Goal: Transaction & Acquisition: Purchase product/service

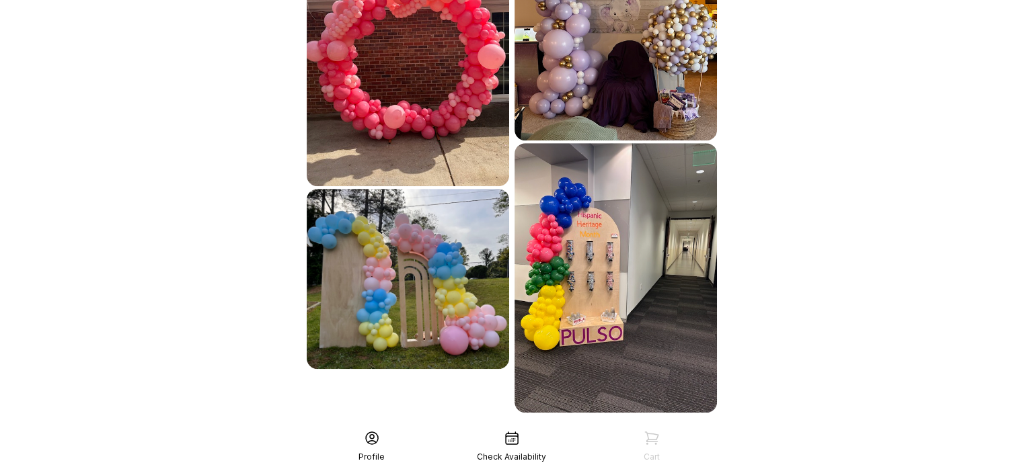
scroll to position [731, 0]
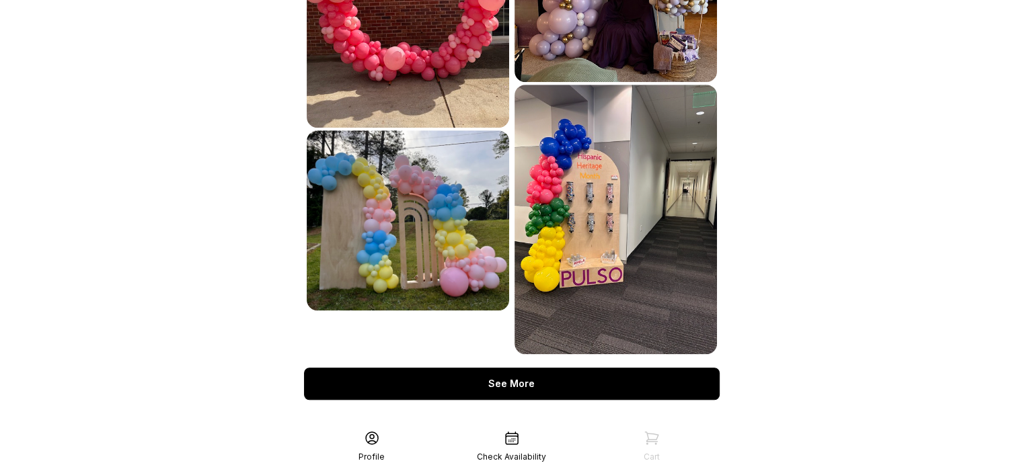
click at [510, 368] on div "See More" at bounding box center [511, 384] width 415 height 32
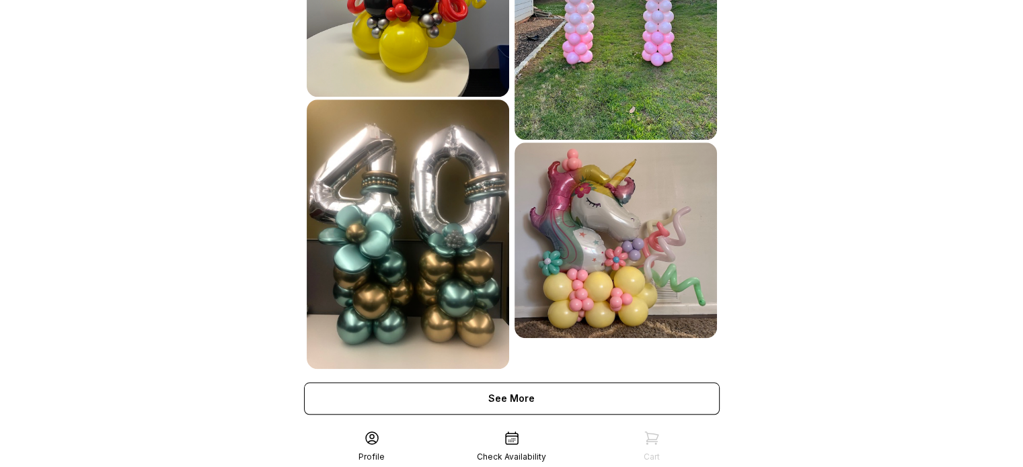
scroll to position [1232, 0]
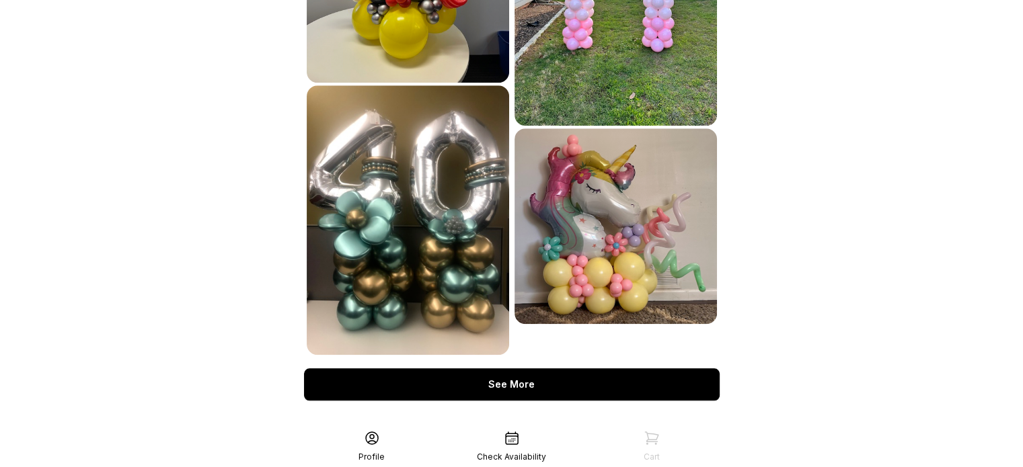
click at [534, 370] on div "See More" at bounding box center [511, 384] width 415 height 32
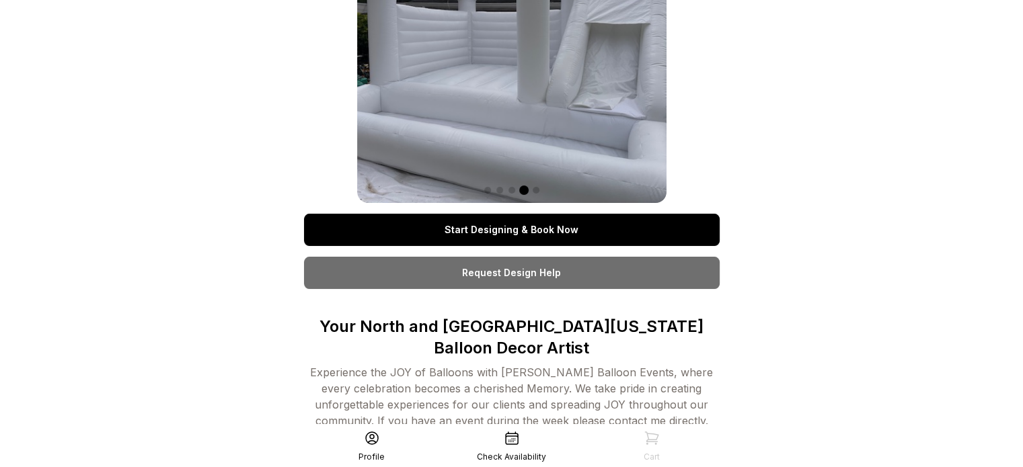
scroll to position [113, 0]
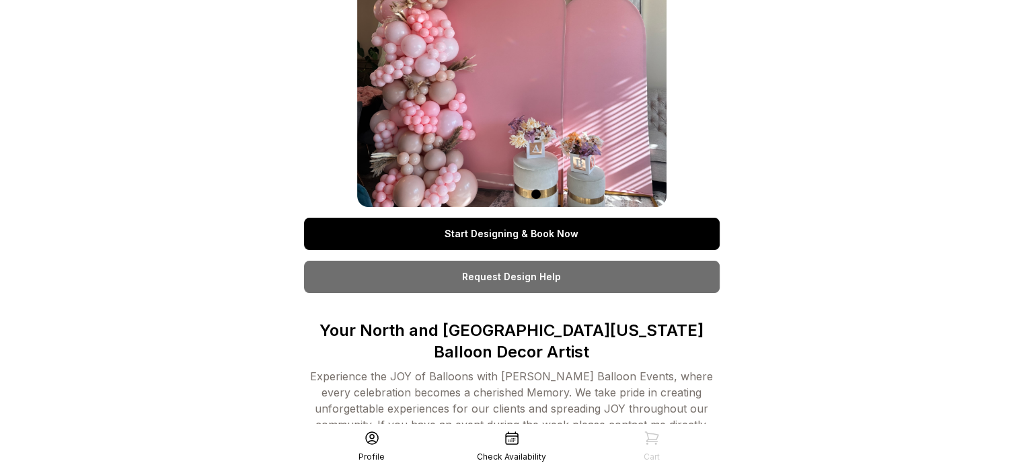
click at [510, 432] on icon at bounding box center [512, 438] width 16 height 16
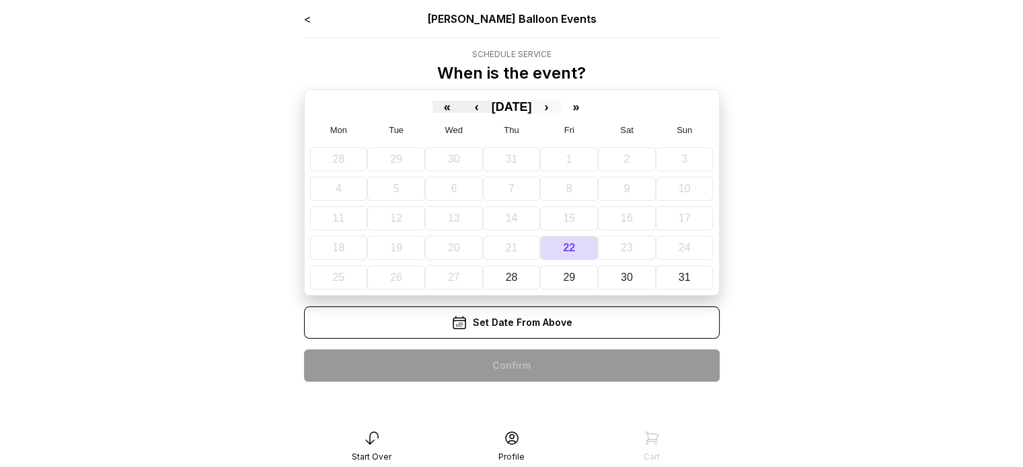
click at [561, 107] on button "›" at bounding box center [546, 107] width 30 height 12
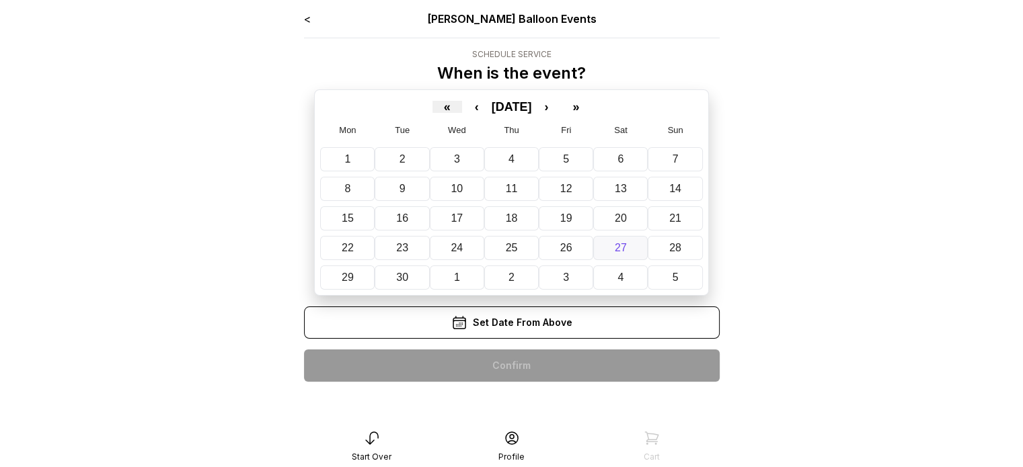
click at [620, 246] on abbr "27" at bounding box center [620, 247] width 12 height 11
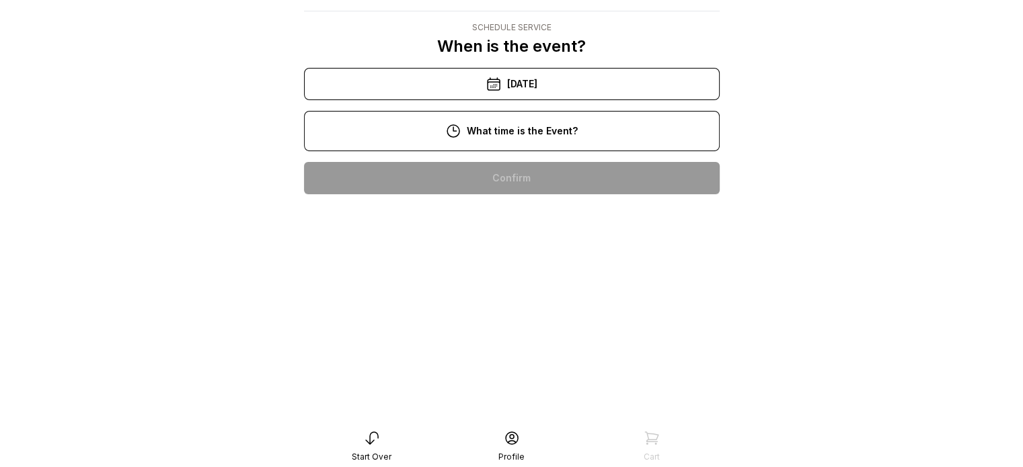
scroll to position [134, 0]
click at [522, 377] on div "3:00 pm" at bounding box center [512, 393] width 394 height 32
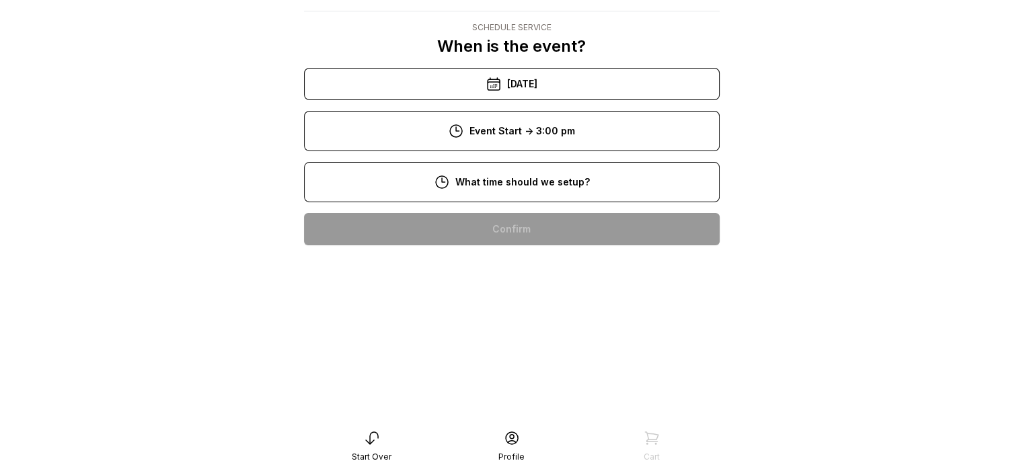
scroll to position [0, 0]
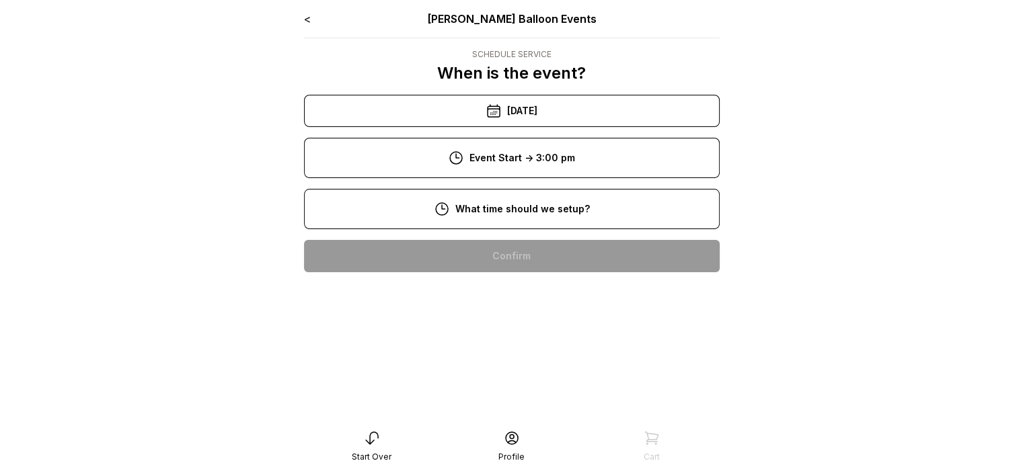
click at [304, 18] on link "<" at bounding box center [307, 18] width 7 height 13
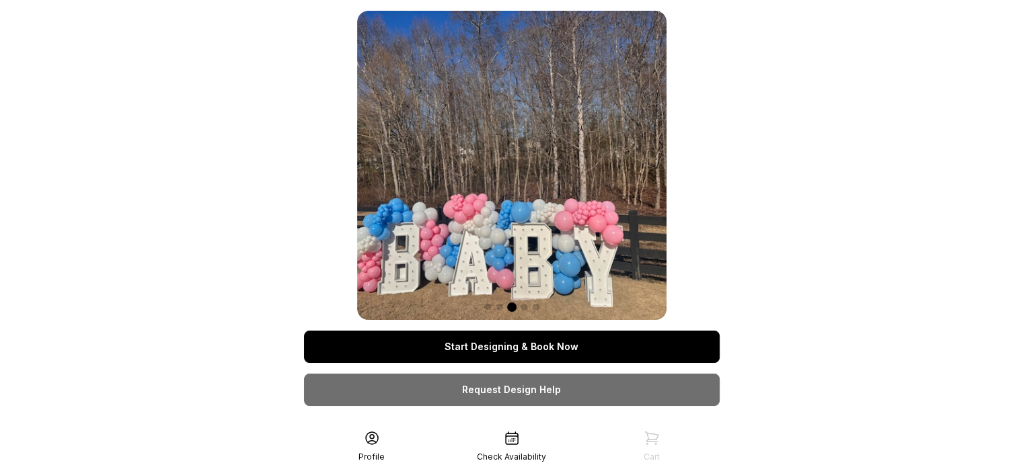
click at [499, 348] on link "Start Designing & Book Now" at bounding box center [511, 347] width 415 height 32
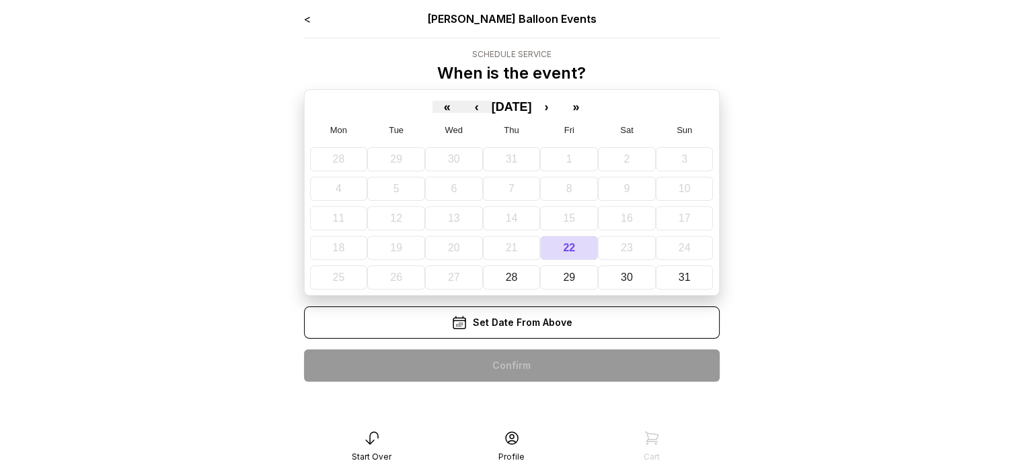
click at [307, 19] on link "<" at bounding box center [307, 18] width 7 height 13
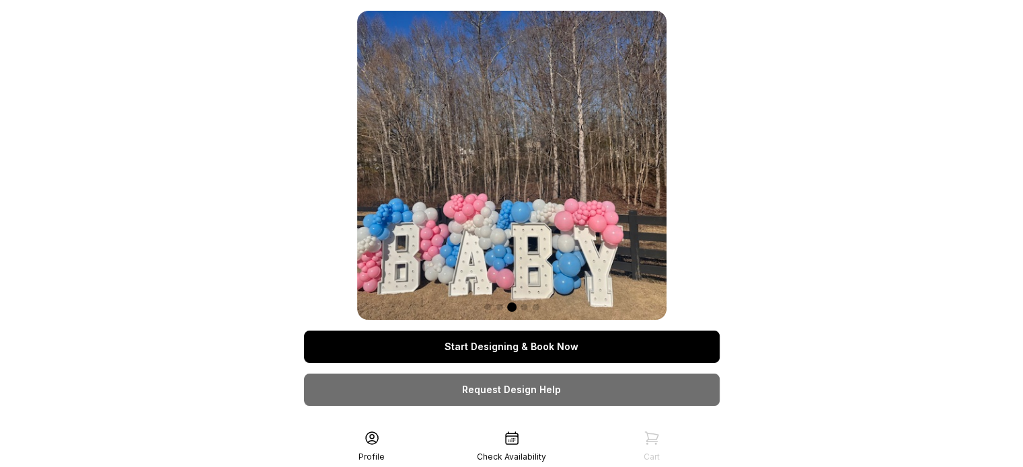
click at [493, 344] on link "Start Designing & Book Now" at bounding box center [511, 347] width 415 height 32
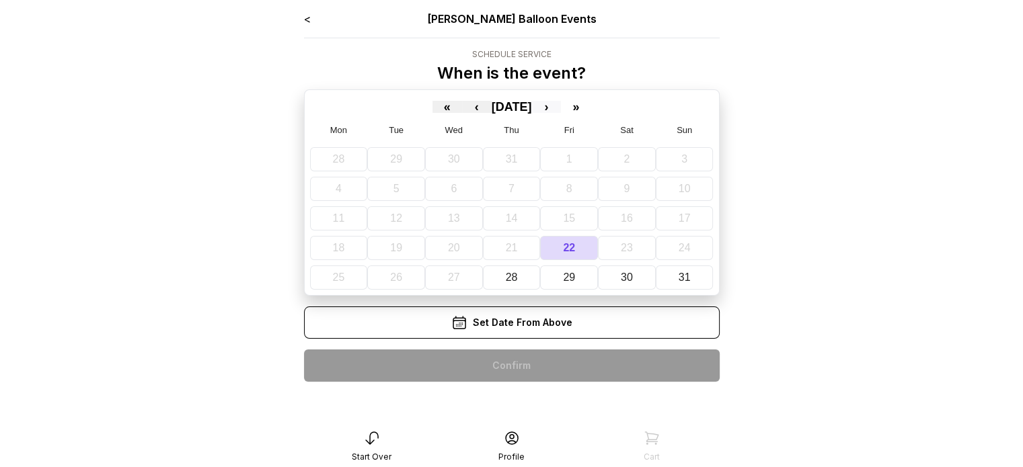
click at [561, 107] on button "›" at bounding box center [546, 107] width 30 height 12
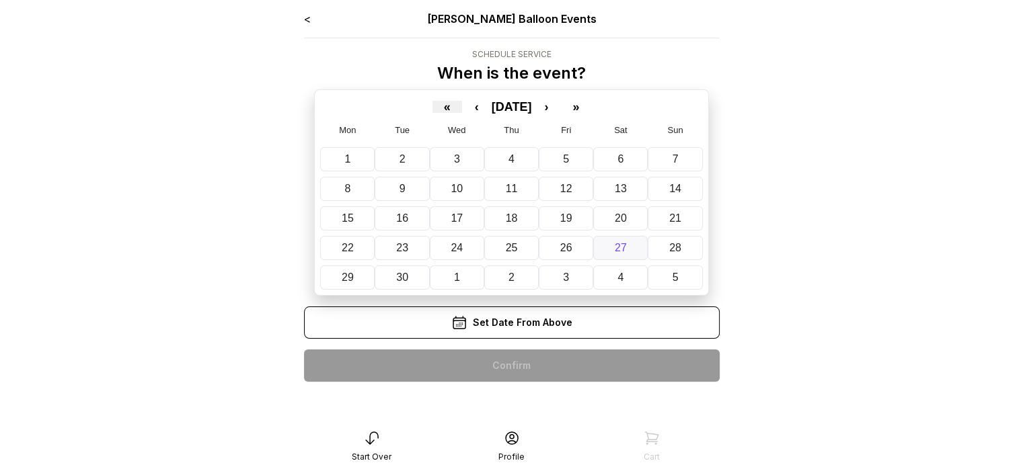
click at [602, 249] on button "27" at bounding box center [620, 248] width 54 height 24
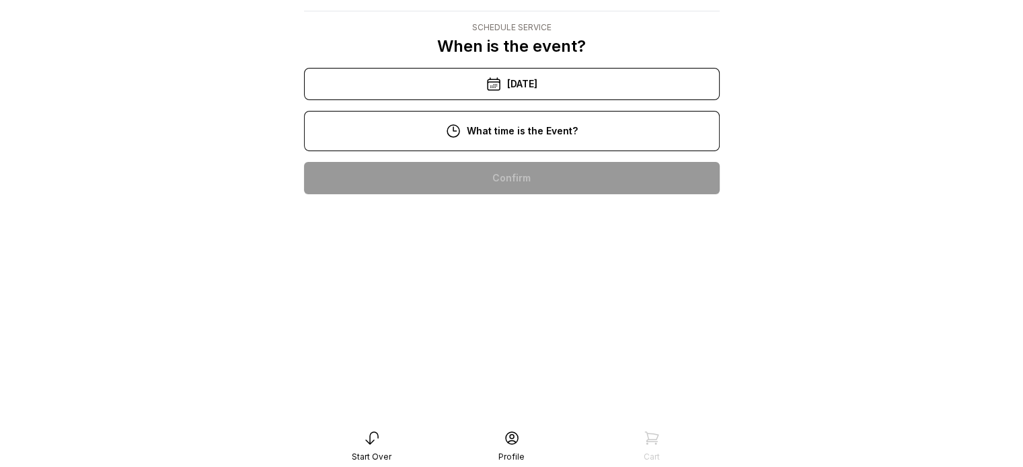
click at [517, 377] on div "3:00 pm" at bounding box center [512, 393] width 394 height 32
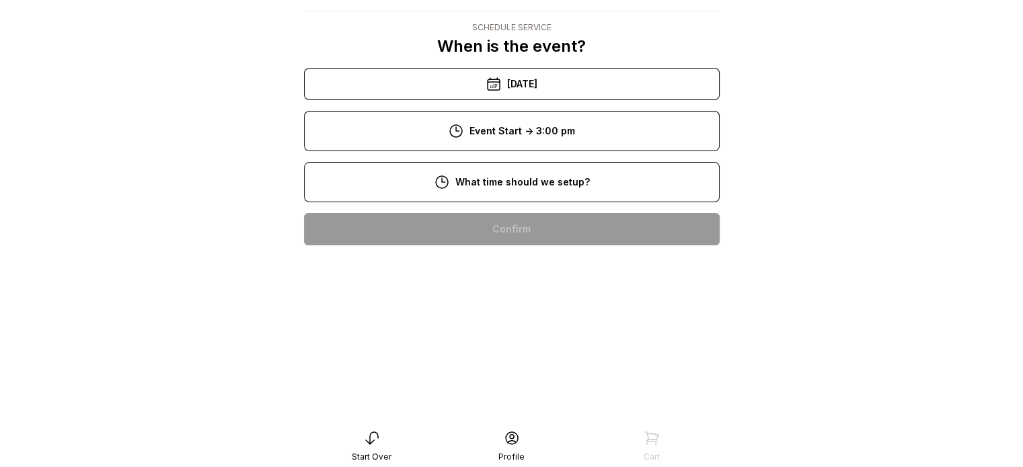
scroll to position [94, 0]
click at [516, 385] on div "12:00 pm" at bounding box center [512, 401] width 394 height 32
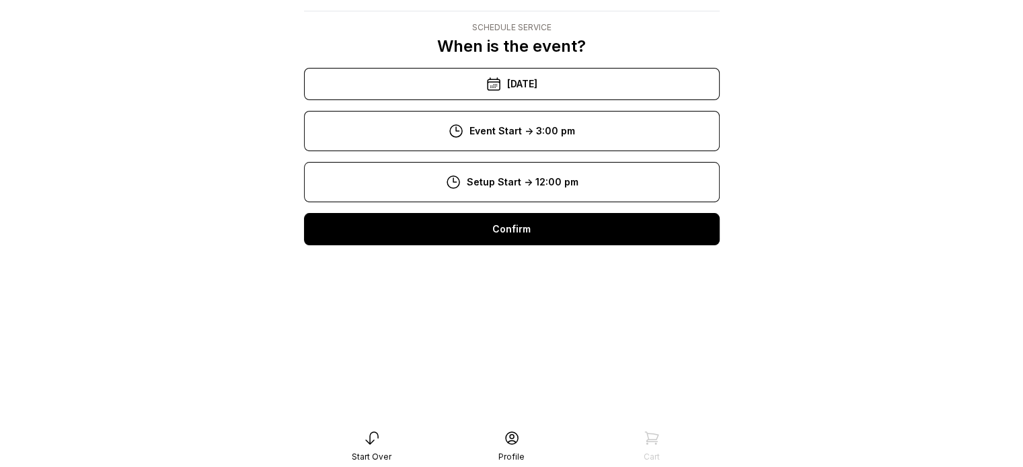
click at [514, 428] on div "1:00 pm" at bounding box center [512, 444] width 394 height 32
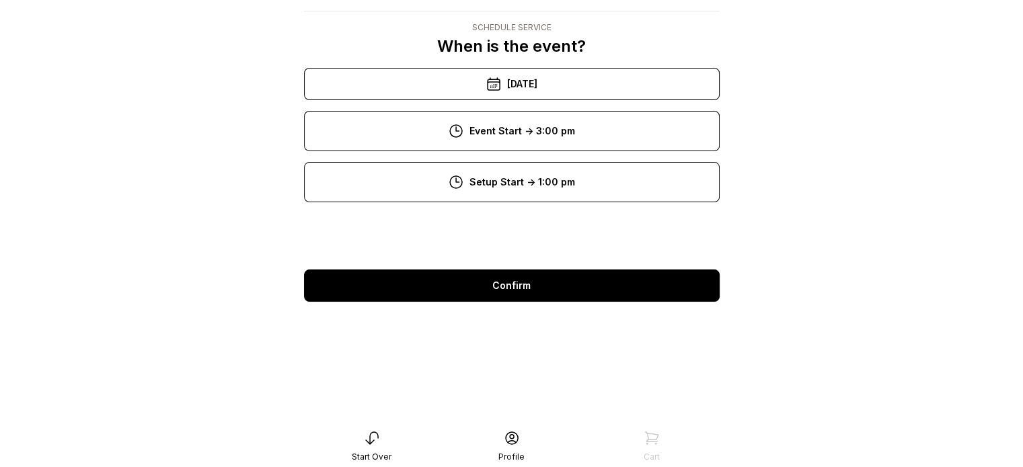
scroll to position [27, 0]
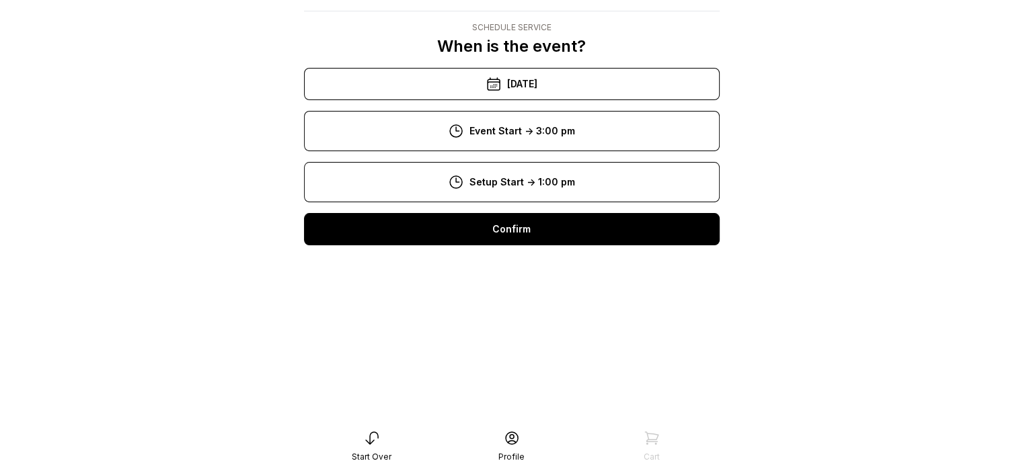
click at [519, 225] on div "Confirm" at bounding box center [511, 229] width 415 height 32
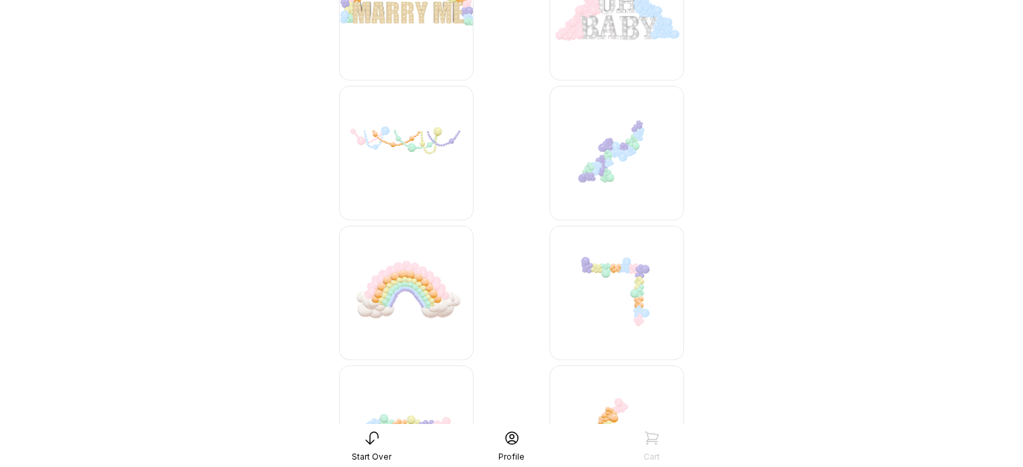
scroll to position [3986, 0]
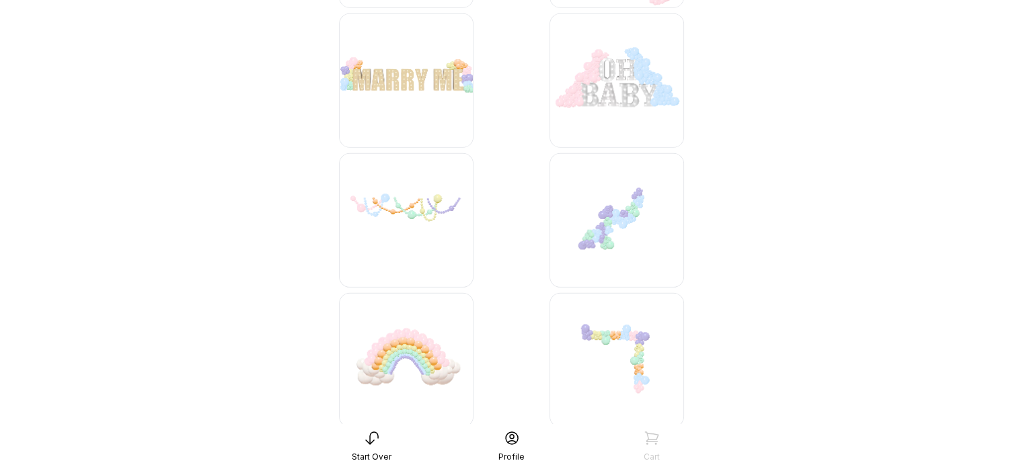
click at [600, 236] on img at bounding box center [616, 220] width 134 height 134
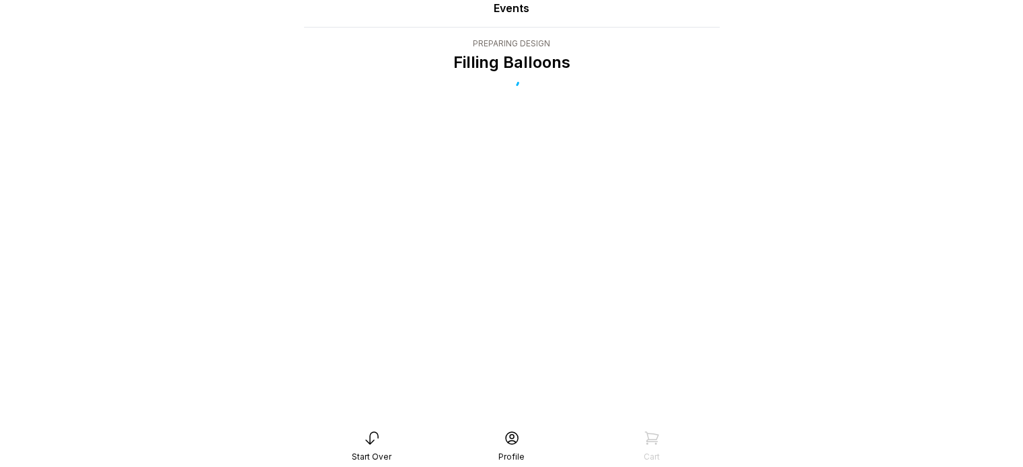
scroll to position [27, 0]
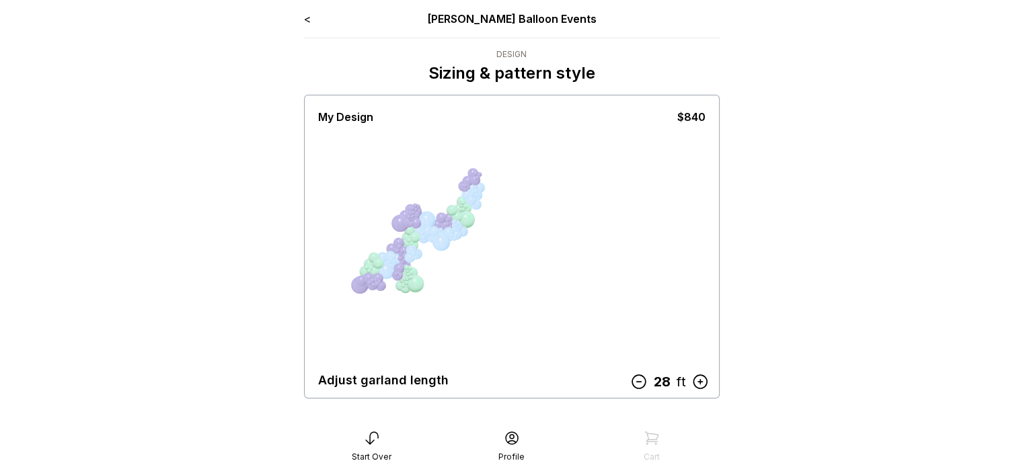
click at [637, 381] on icon at bounding box center [637, 381] width 17 height 17
click at [637, 381] on icon at bounding box center [638, 381] width 17 height 17
click at [637, 381] on icon at bounding box center [637, 381] width 17 height 17
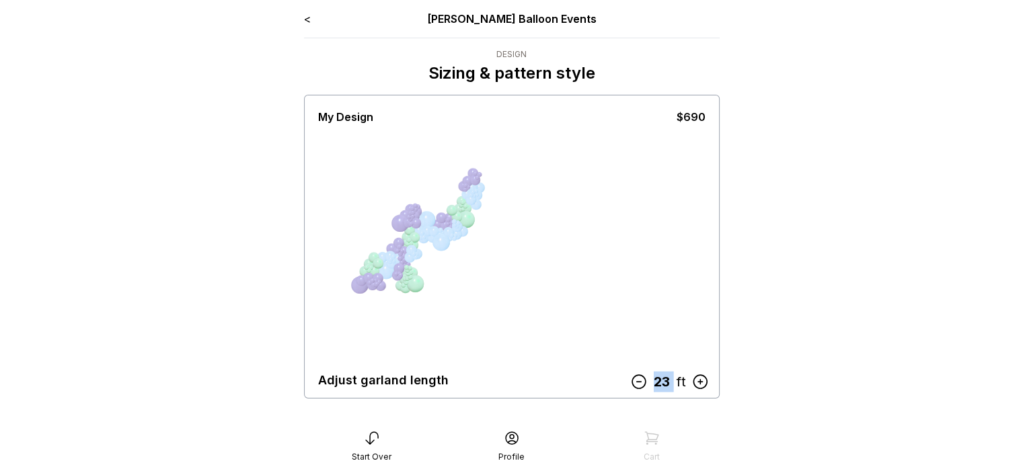
click at [637, 381] on icon at bounding box center [637, 381] width 17 height 17
click at [637, 381] on icon at bounding box center [638, 381] width 17 height 17
click at [637, 381] on icon at bounding box center [640, 381] width 17 height 17
click at [637, 381] on icon at bounding box center [637, 381] width 17 height 17
click at [637, 381] on icon at bounding box center [639, 381] width 17 height 17
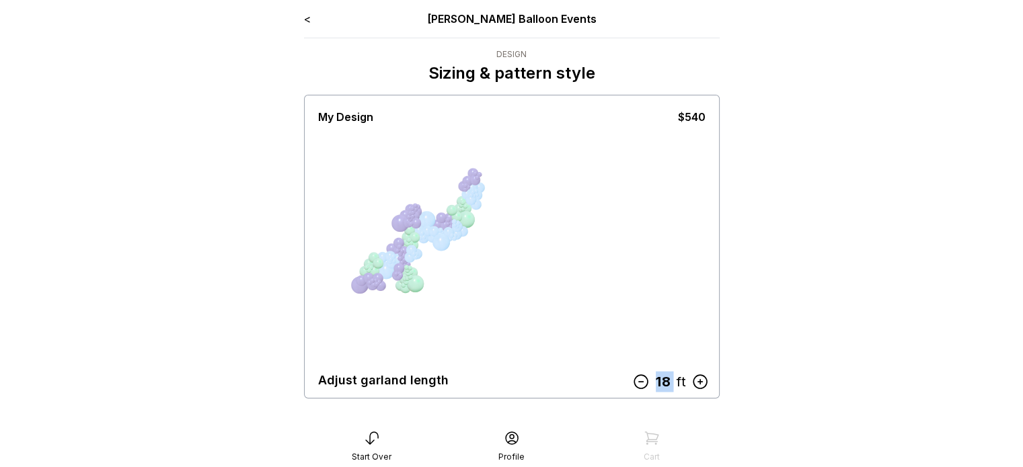
click at [637, 381] on icon at bounding box center [639, 381] width 17 height 17
click at [637, 381] on icon at bounding box center [640, 381] width 17 height 17
click at [637, 381] on icon at bounding box center [639, 381] width 17 height 17
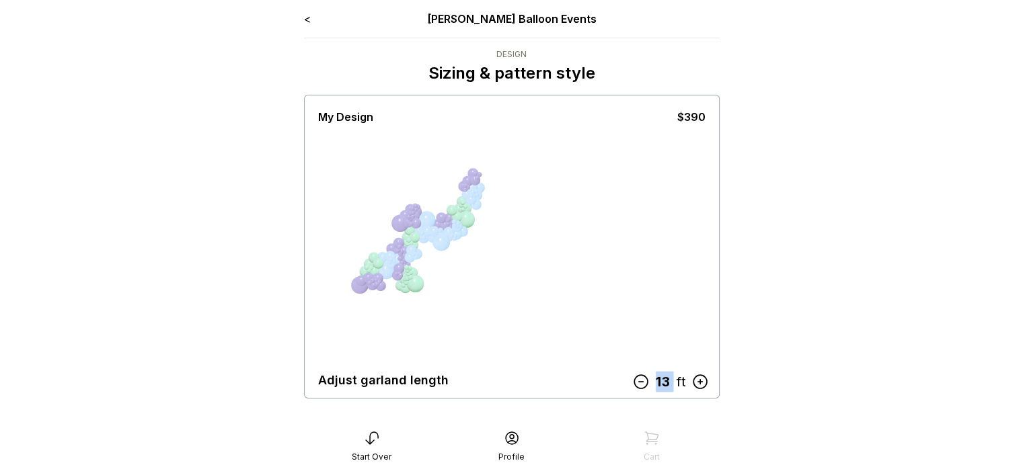
click at [637, 381] on icon at bounding box center [639, 381] width 17 height 17
click at [637, 381] on icon at bounding box center [640, 381] width 17 height 17
click at [637, 381] on icon at bounding box center [643, 381] width 13 height 13
click at [637, 381] on icon at bounding box center [639, 381] width 17 height 17
click at [637, 381] on icon at bounding box center [645, 381] width 17 height 17
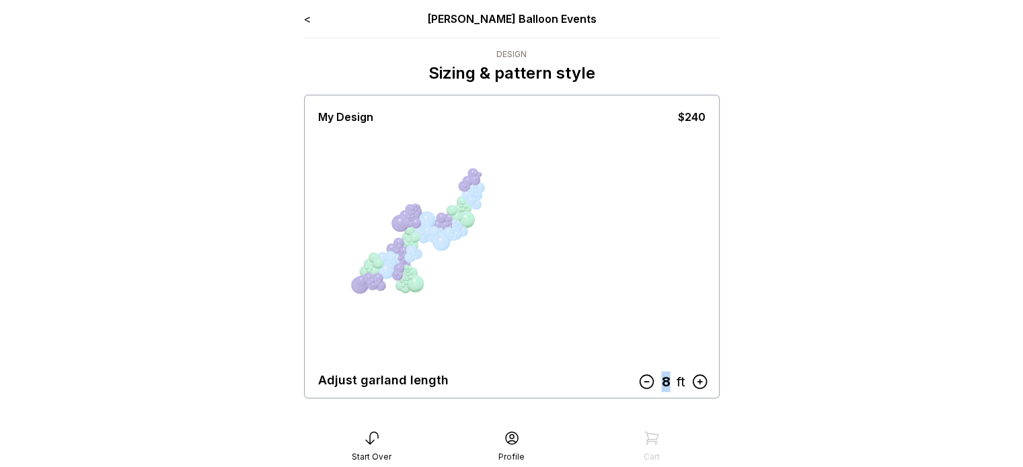
click at [646, 379] on icon at bounding box center [645, 381] width 17 height 17
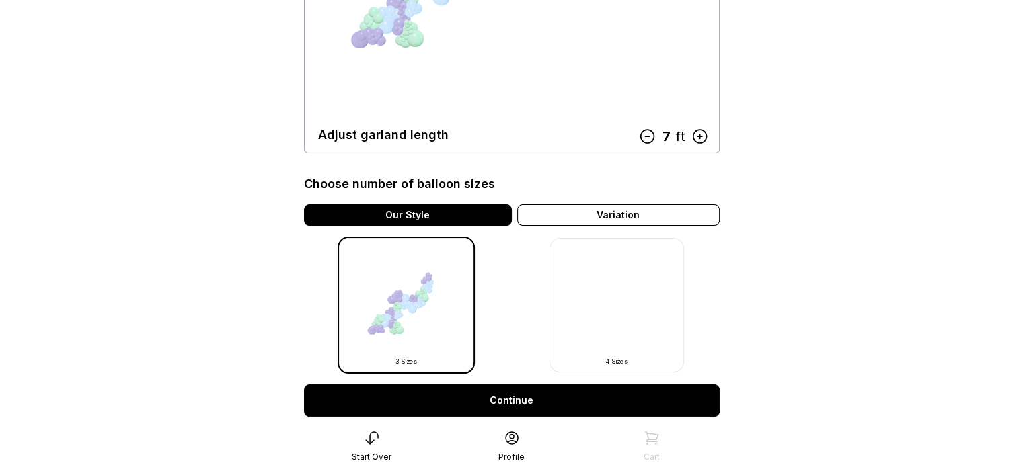
scroll to position [269, 0]
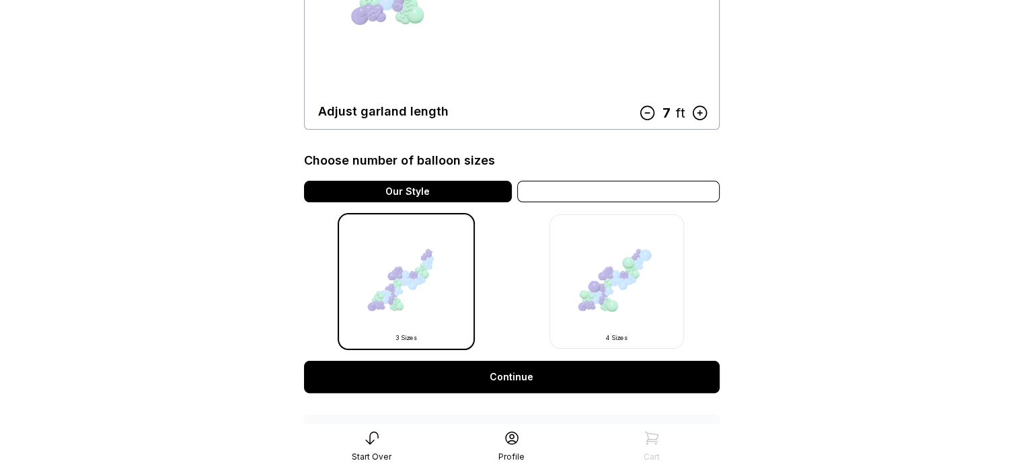
click at [608, 193] on div "Variation" at bounding box center [618, 192] width 202 height 22
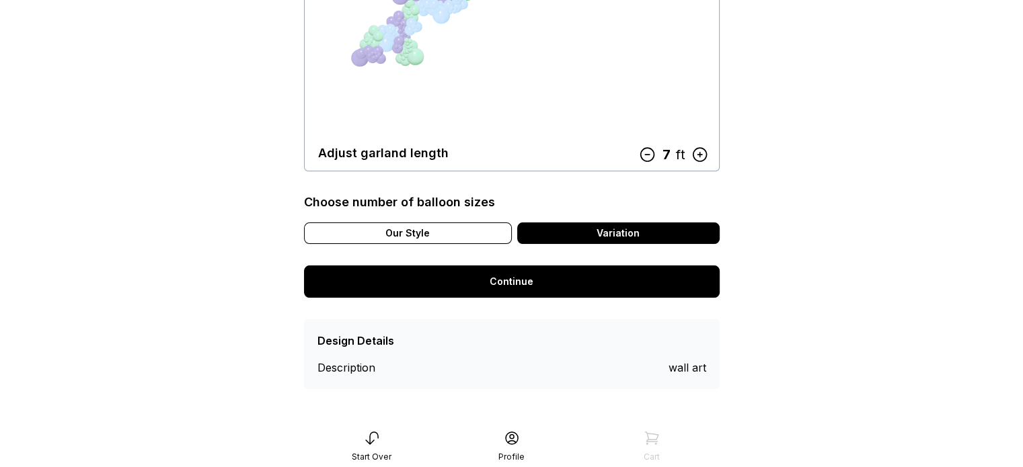
scroll to position [227, 0]
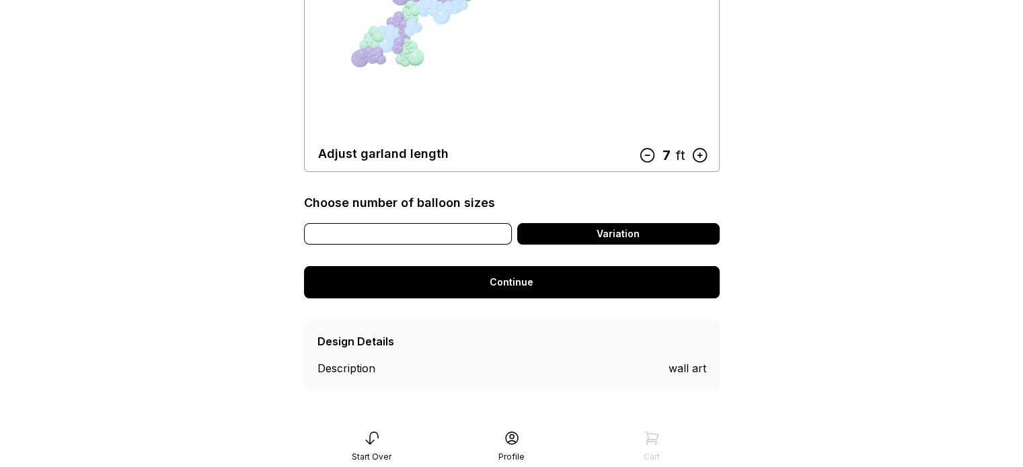
click at [459, 231] on div "Our Style" at bounding box center [408, 234] width 208 height 22
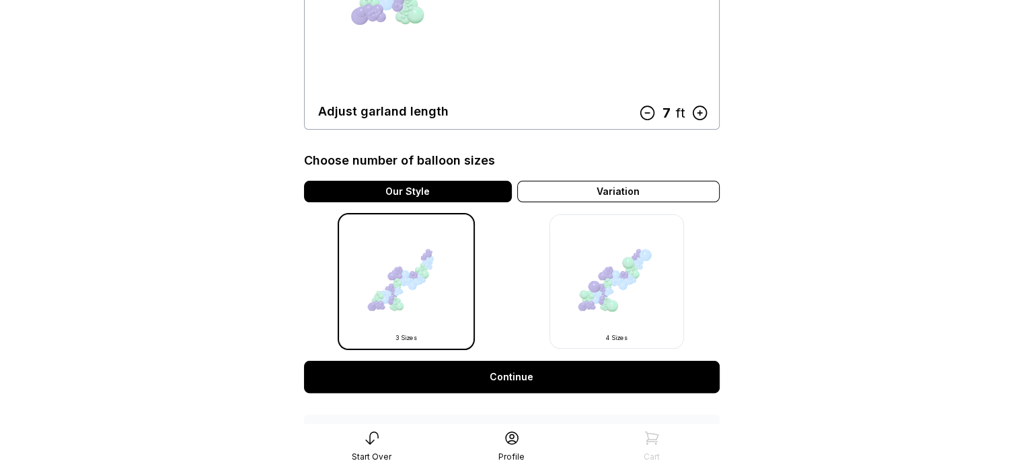
click at [584, 254] on img at bounding box center [616, 281] width 134 height 134
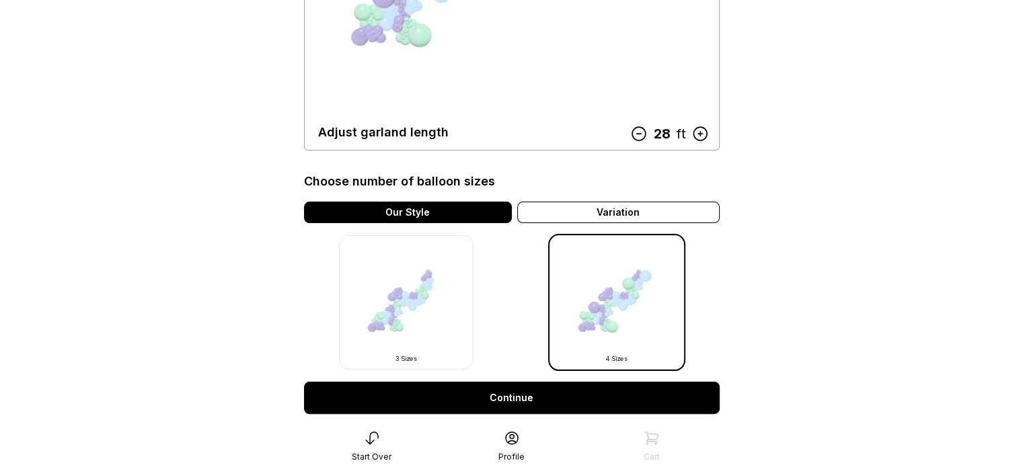
scroll to position [269, 0]
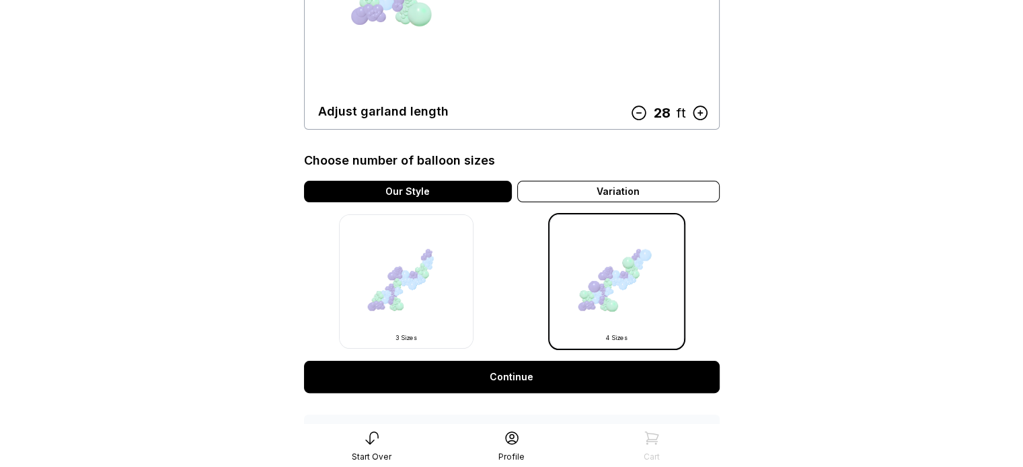
click at [432, 276] on img at bounding box center [406, 281] width 134 height 134
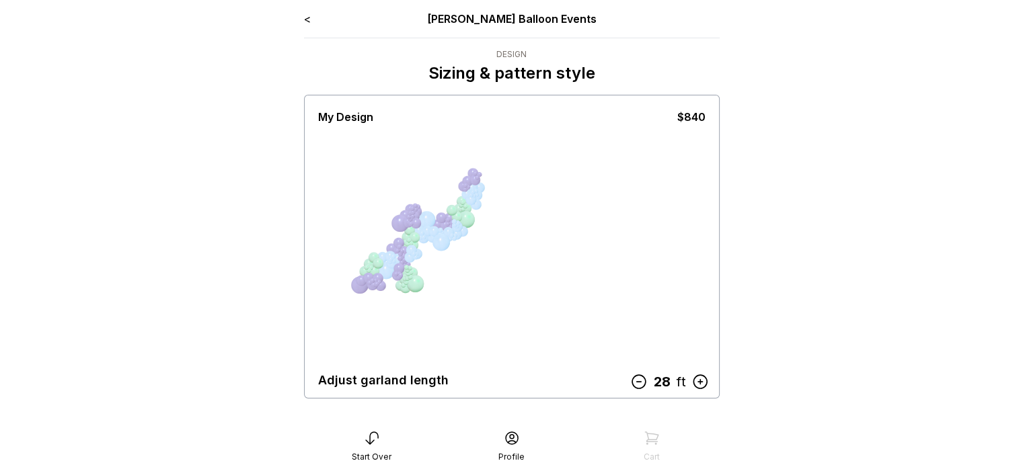
click at [645, 383] on icon at bounding box center [637, 381] width 17 height 17
click at [645, 383] on icon at bounding box center [639, 381] width 13 height 13
click at [645, 383] on icon at bounding box center [637, 381] width 17 height 17
click at [645, 383] on icon at bounding box center [637, 381] width 13 height 13
click at [645, 383] on icon at bounding box center [637, 381] width 17 height 17
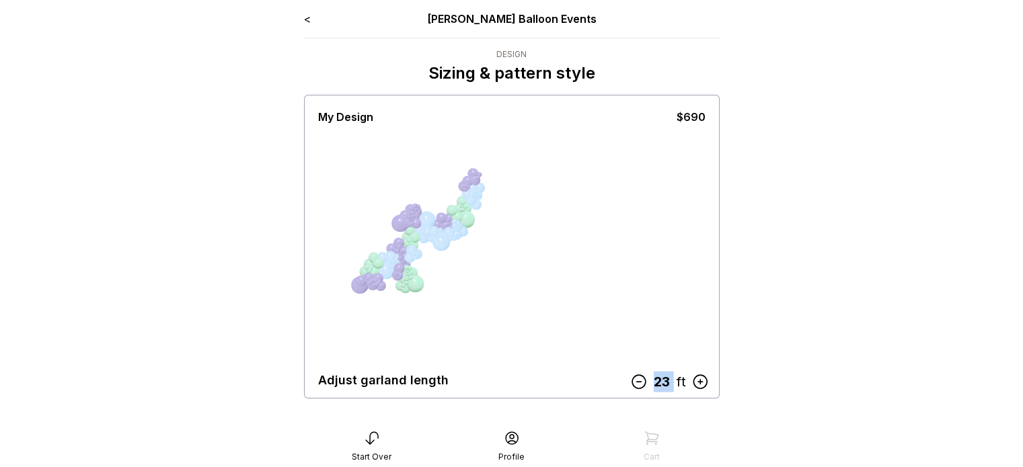
click at [645, 383] on icon at bounding box center [637, 381] width 17 height 17
click at [645, 383] on icon at bounding box center [638, 381] width 17 height 17
click at [645, 383] on icon at bounding box center [640, 381] width 17 height 17
click at [645, 383] on icon at bounding box center [637, 381] width 17 height 17
click at [638, 382] on icon at bounding box center [639, 381] width 17 height 17
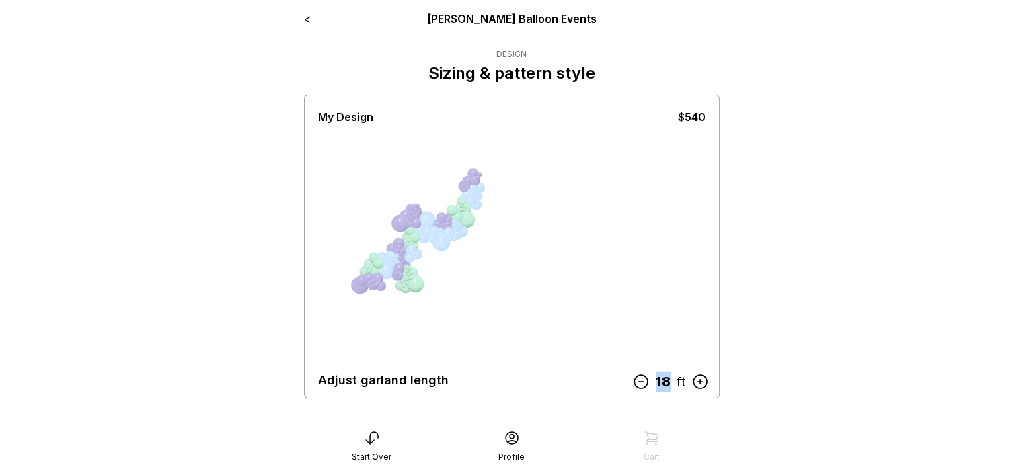
click at [638, 382] on icon at bounding box center [640, 381] width 13 height 13
click at [638, 382] on icon at bounding box center [640, 381] width 17 height 17
click at [638, 382] on icon at bounding box center [639, 381] width 17 height 17
click at [638, 382] on icon at bounding box center [640, 381] width 13 height 13
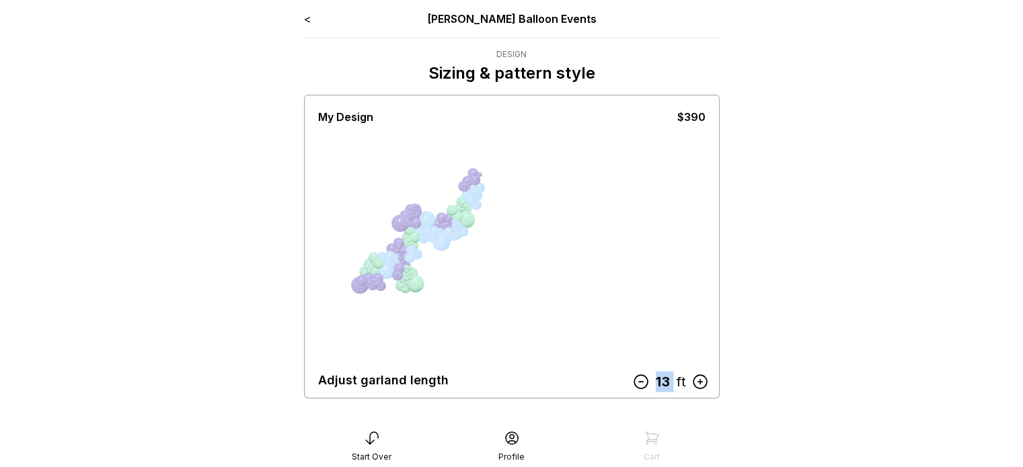
click at [638, 382] on icon at bounding box center [639, 381] width 17 height 17
click at [638, 382] on icon at bounding box center [640, 381] width 17 height 17
click at [638, 382] on icon at bounding box center [643, 381] width 17 height 17
click at [638, 382] on icon at bounding box center [639, 381] width 13 height 13
click at [638, 382] on icon at bounding box center [645, 381] width 17 height 17
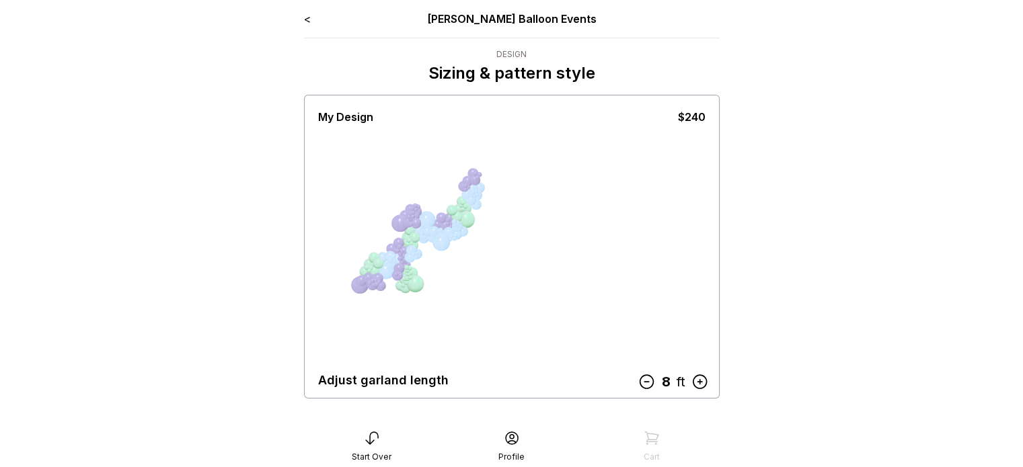
click at [638, 382] on icon at bounding box center [645, 381] width 17 height 17
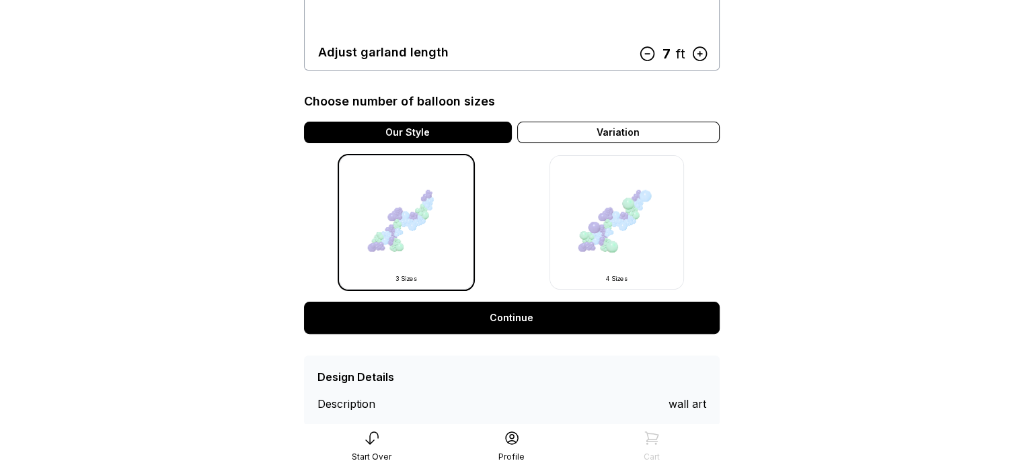
scroll to position [336, 0]
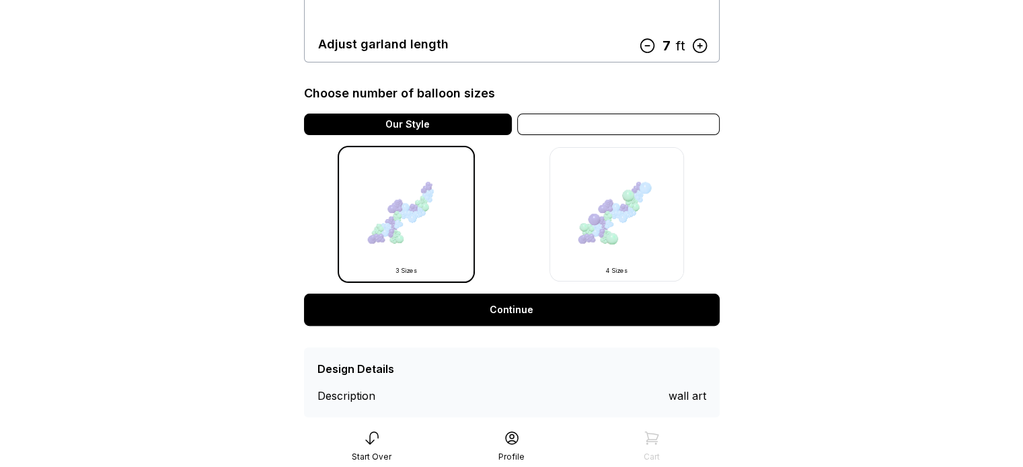
click at [621, 122] on div "Variation" at bounding box center [618, 125] width 202 height 22
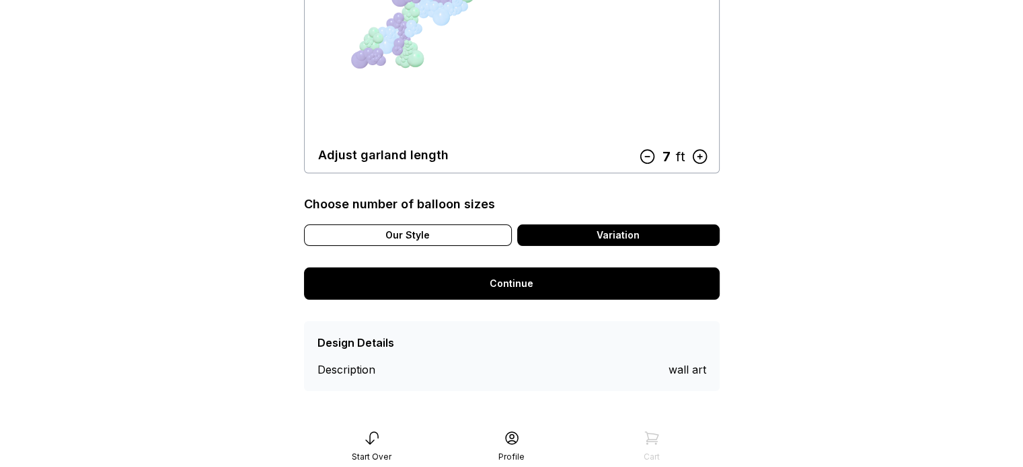
scroll to position [227, 0]
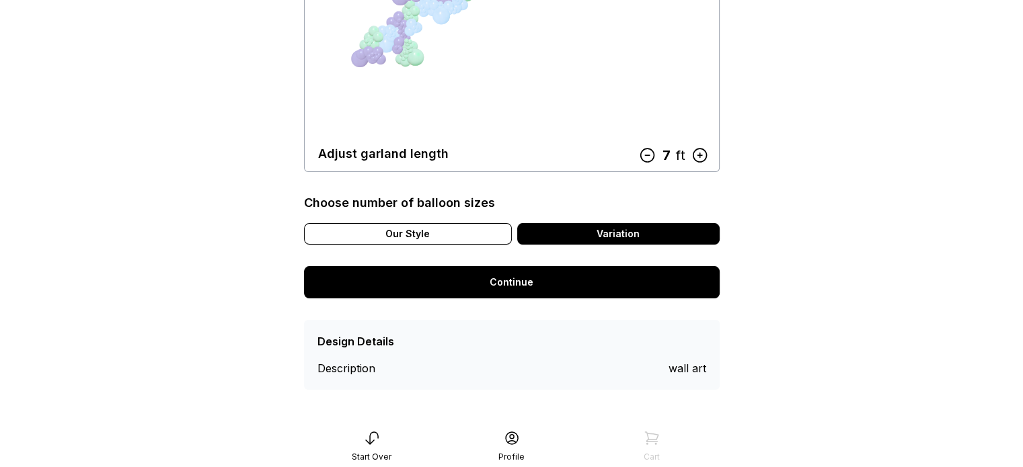
click at [520, 281] on link "Continue" at bounding box center [511, 282] width 415 height 32
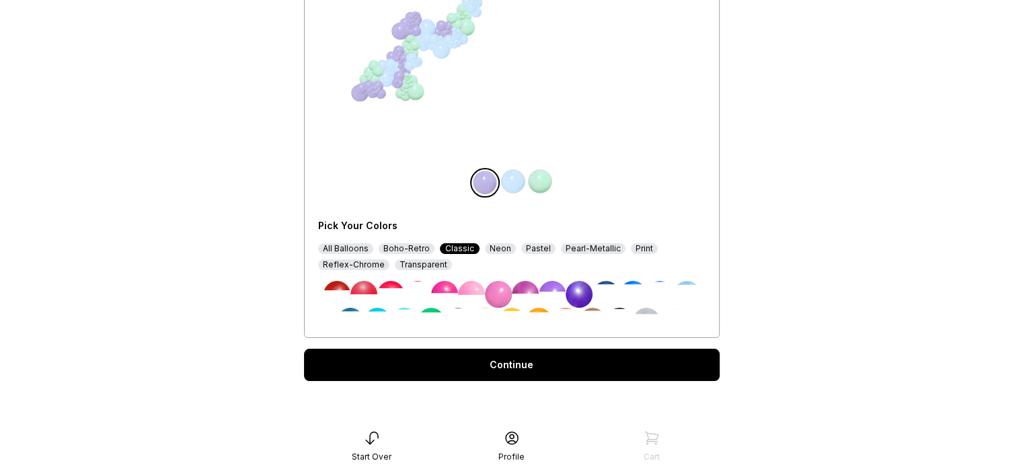
scroll to position [194, 0]
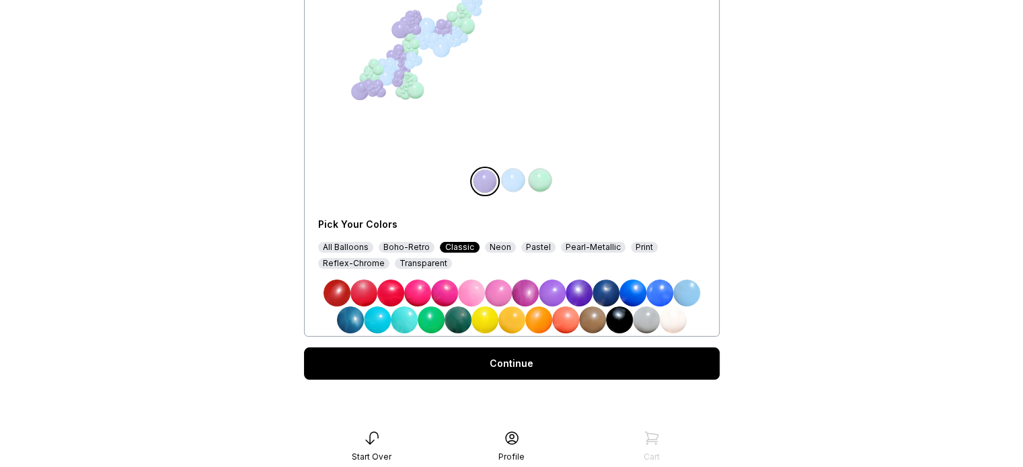
click at [530, 246] on div "Pastel" at bounding box center [538, 247] width 34 height 11
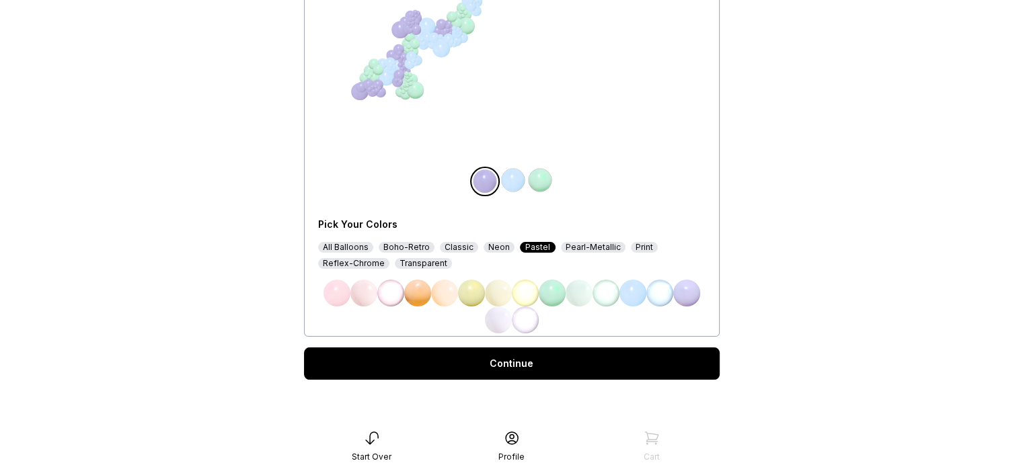
click at [584, 248] on div "Pearl-Metallic" at bounding box center [593, 247] width 65 height 11
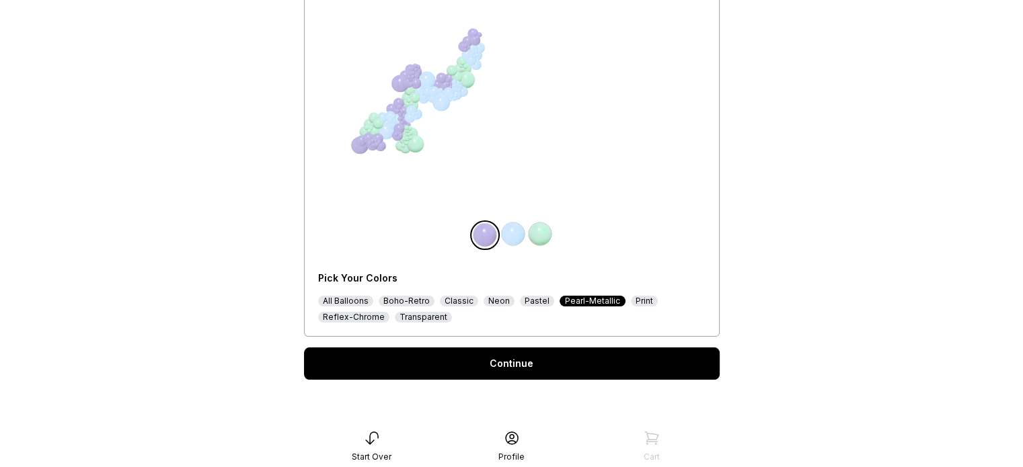
scroll to position [167, 0]
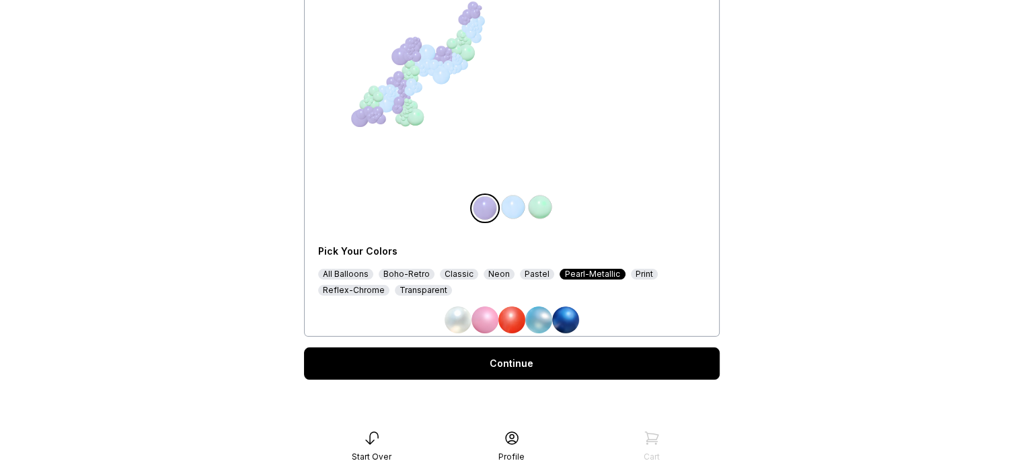
click at [356, 290] on div "Reflex-Chrome" at bounding box center [353, 290] width 71 height 11
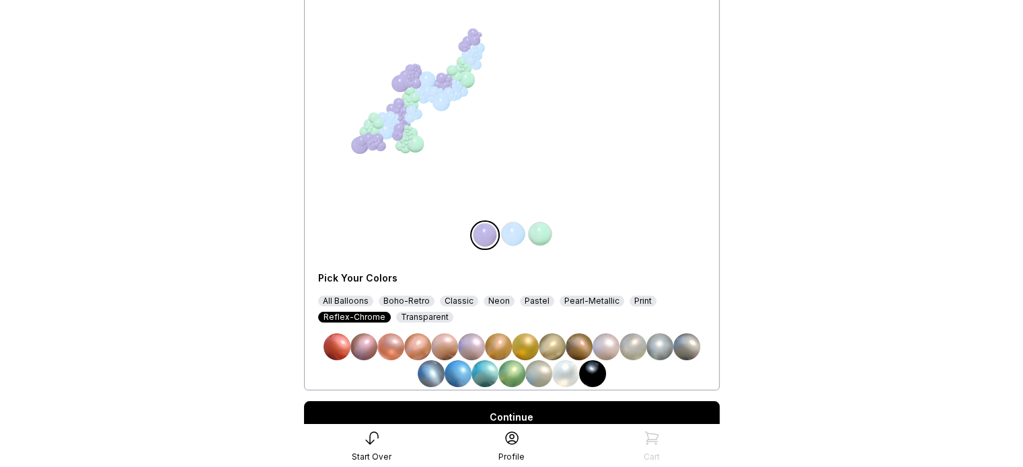
scroll to position [194, 0]
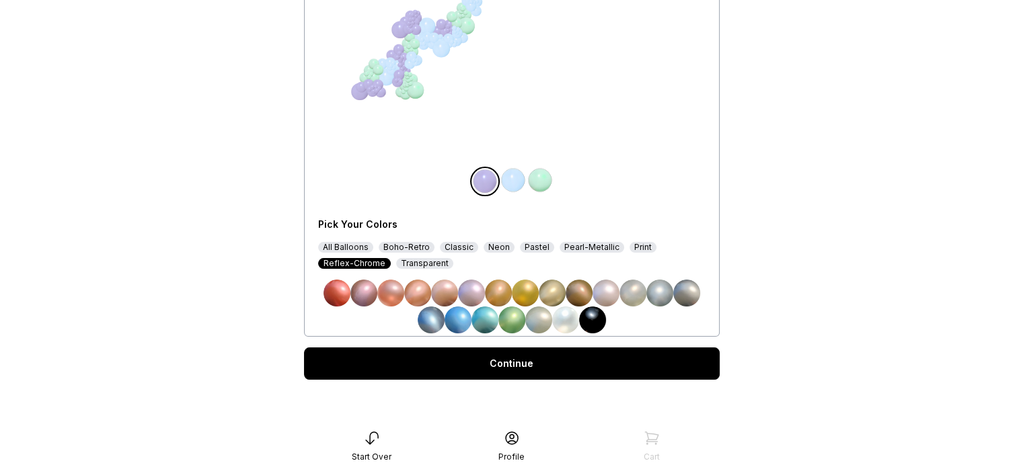
click at [473, 292] on img at bounding box center [471, 293] width 27 height 27
click at [461, 317] on img at bounding box center [457, 320] width 27 height 27
click at [360, 293] on img at bounding box center [363, 293] width 27 height 27
click at [474, 315] on img at bounding box center [484, 320] width 27 height 27
click at [517, 179] on img at bounding box center [512, 180] width 27 height 27
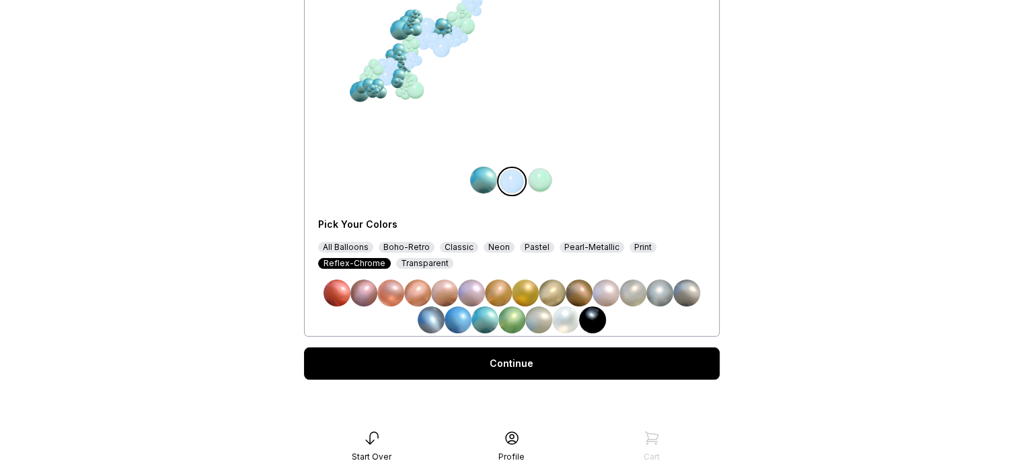
click at [468, 287] on img at bounding box center [471, 293] width 27 height 27
click at [539, 182] on img at bounding box center [539, 180] width 27 height 27
click at [566, 325] on img at bounding box center [565, 320] width 27 height 27
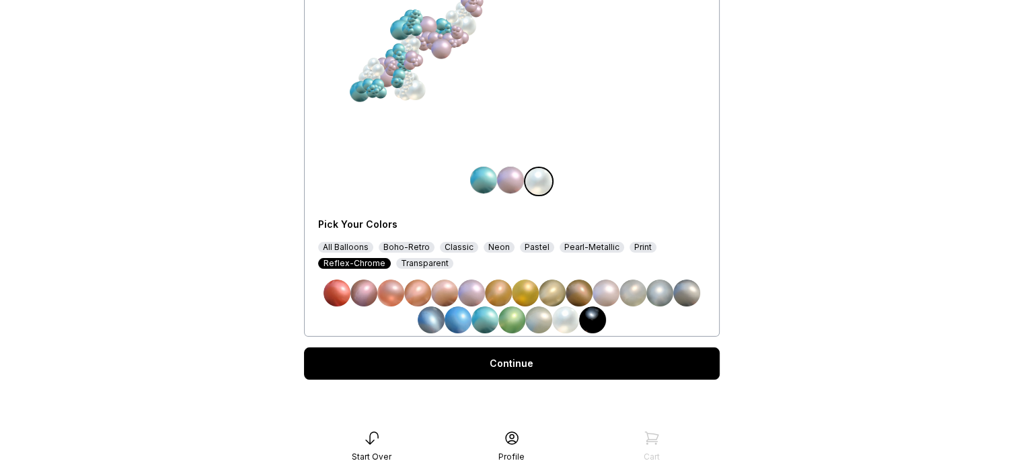
click at [487, 179] on img at bounding box center [483, 180] width 27 height 27
click at [485, 319] on img at bounding box center [484, 320] width 27 height 27
click at [466, 319] on img at bounding box center [457, 320] width 27 height 27
click at [530, 173] on img at bounding box center [539, 180] width 27 height 27
click at [476, 292] on img at bounding box center [471, 293] width 27 height 27
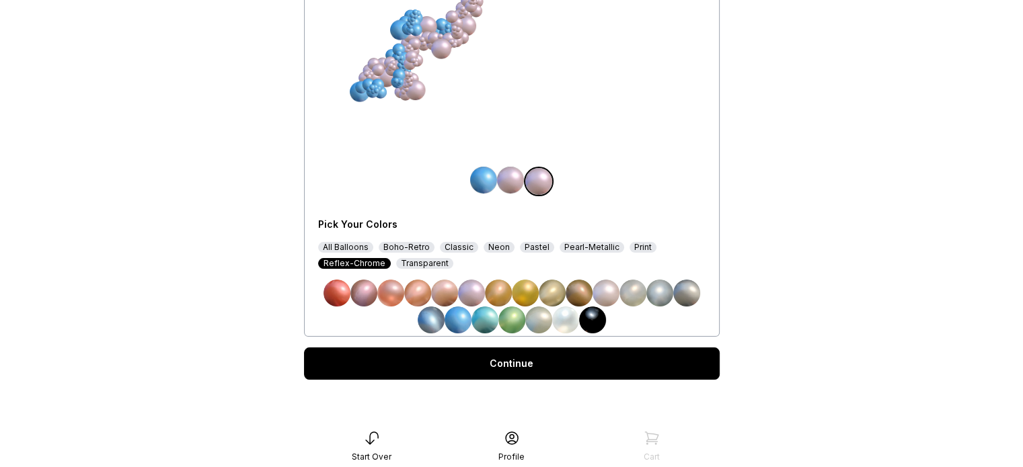
click at [510, 179] on img at bounding box center [510, 180] width 27 height 27
click at [557, 321] on img at bounding box center [565, 320] width 27 height 27
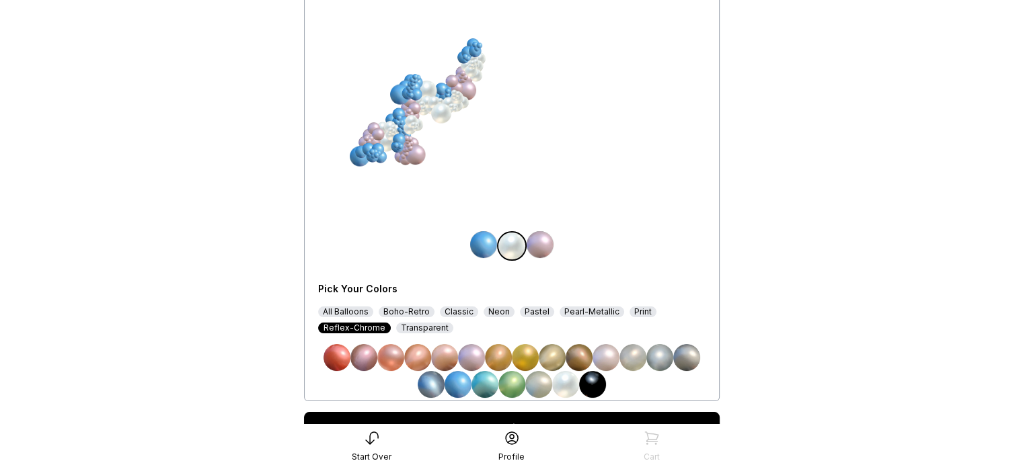
scroll to position [126, 0]
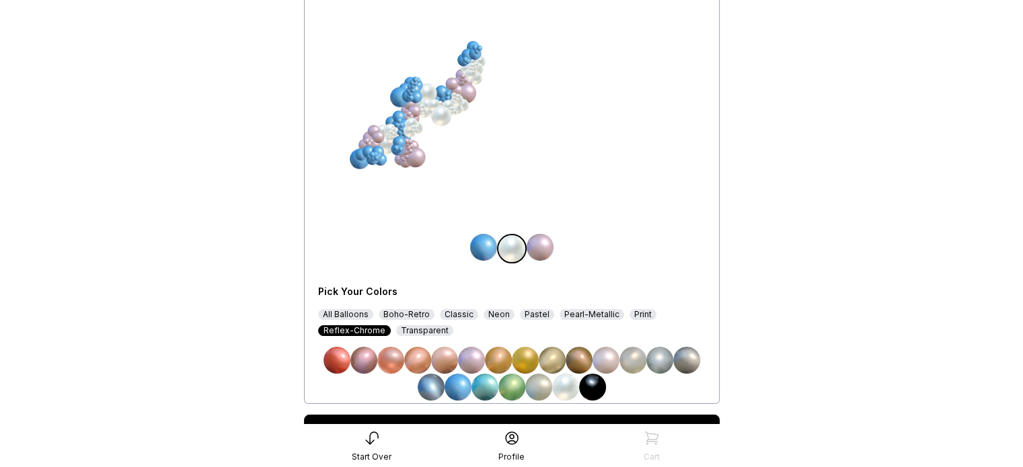
click at [538, 249] on img at bounding box center [539, 247] width 27 height 27
click at [487, 247] on img at bounding box center [483, 247] width 27 height 27
click at [467, 356] on img at bounding box center [471, 360] width 27 height 27
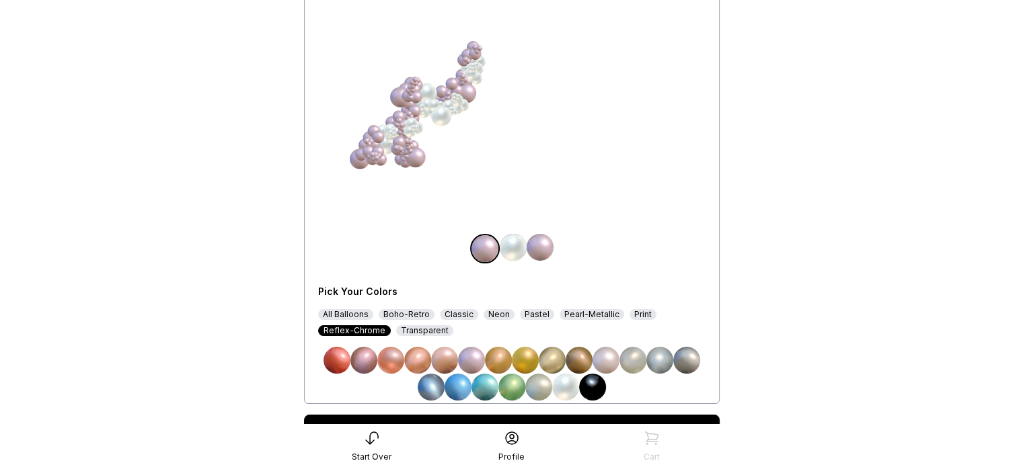
click at [536, 247] on img at bounding box center [539, 247] width 27 height 27
click at [466, 381] on img at bounding box center [457, 387] width 27 height 27
click at [510, 241] on img at bounding box center [510, 247] width 27 height 27
click at [460, 387] on img at bounding box center [457, 387] width 27 height 27
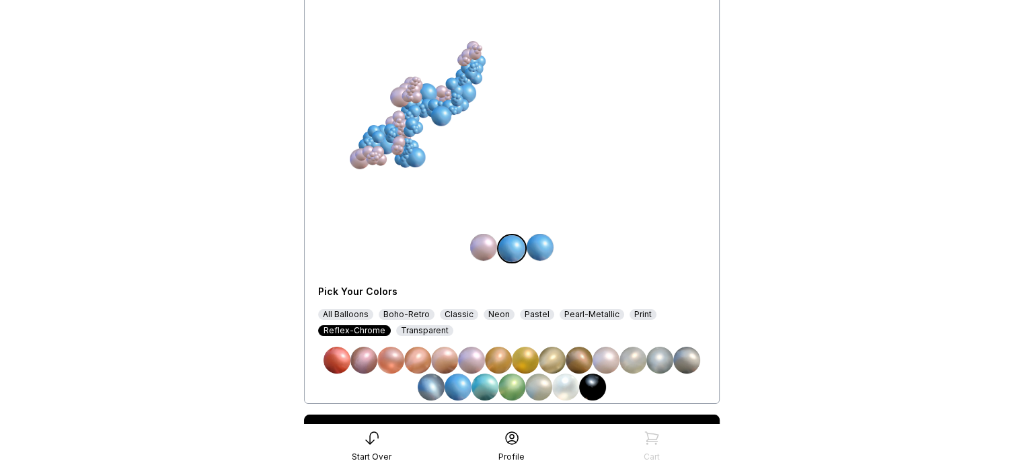
click at [545, 244] on img at bounding box center [539, 247] width 27 height 27
click at [569, 384] on img at bounding box center [565, 387] width 27 height 27
click at [542, 385] on img at bounding box center [538, 387] width 27 height 27
click at [606, 354] on img at bounding box center [605, 360] width 27 height 27
click at [481, 244] on img at bounding box center [483, 247] width 27 height 27
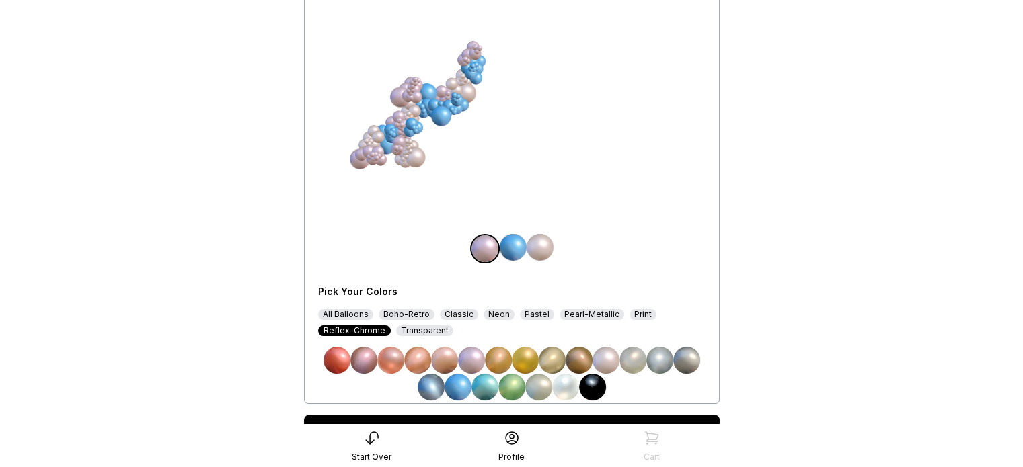
click at [368, 360] on img at bounding box center [363, 360] width 27 height 27
click at [391, 360] on img at bounding box center [390, 360] width 27 height 27
click at [467, 352] on img at bounding box center [471, 360] width 27 height 27
click at [493, 388] on img at bounding box center [484, 387] width 27 height 27
click at [450, 387] on img at bounding box center [457, 387] width 27 height 27
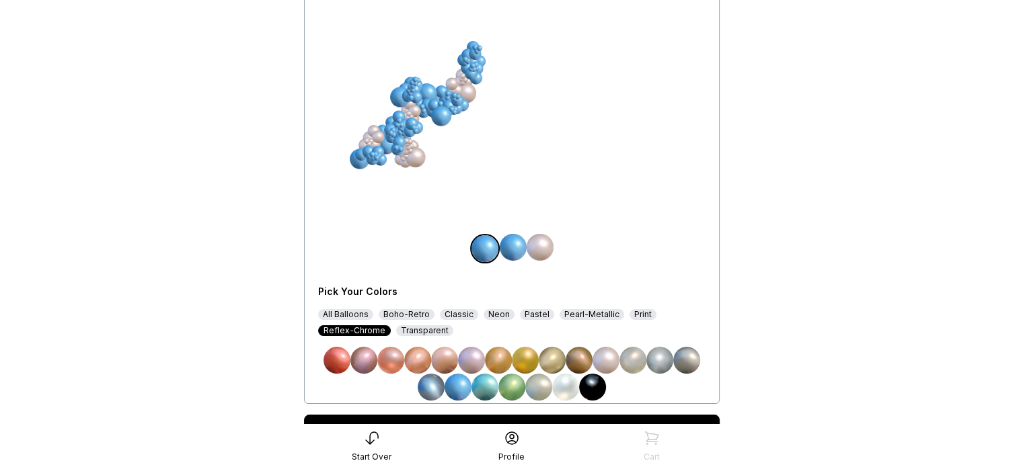
click at [424, 385] on img at bounding box center [430, 387] width 27 height 27
click at [564, 313] on div "Pearl-Metallic" at bounding box center [591, 314] width 65 height 11
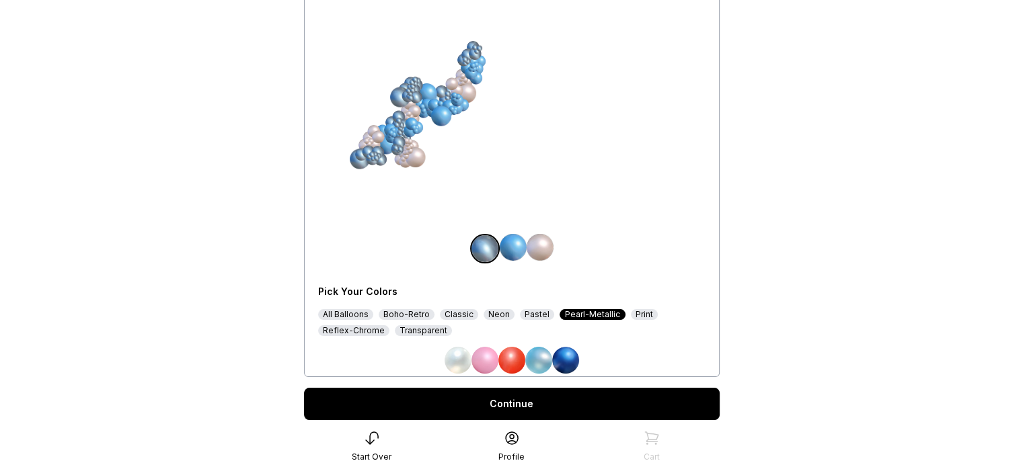
click at [451, 360] on img at bounding box center [457, 360] width 27 height 27
click at [479, 361] on img at bounding box center [484, 360] width 27 height 27
click at [456, 360] on img at bounding box center [457, 360] width 27 height 27
click at [539, 360] on img at bounding box center [538, 360] width 27 height 27
click at [508, 241] on img at bounding box center [512, 247] width 27 height 27
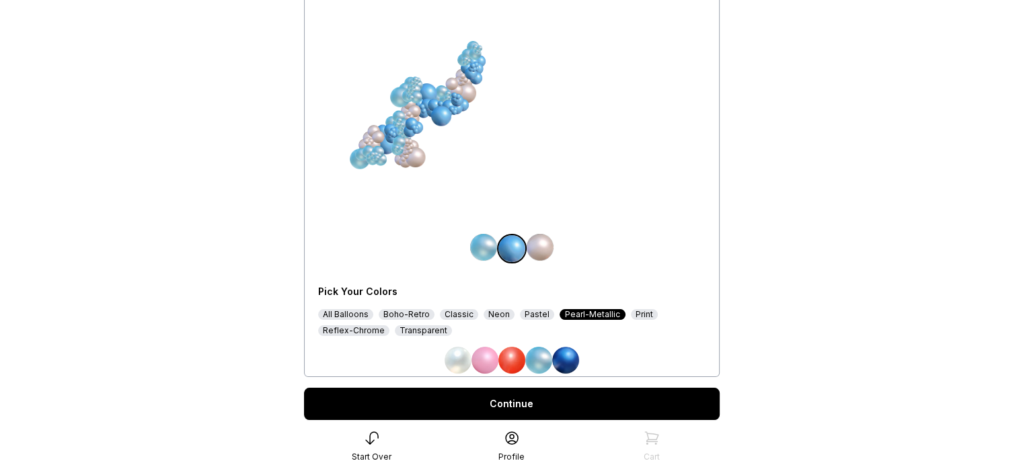
click at [487, 358] on img at bounding box center [484, 360] width 27 height 27
click at [541, 243] on img at bounding box center [539, 247] width 27 height 27
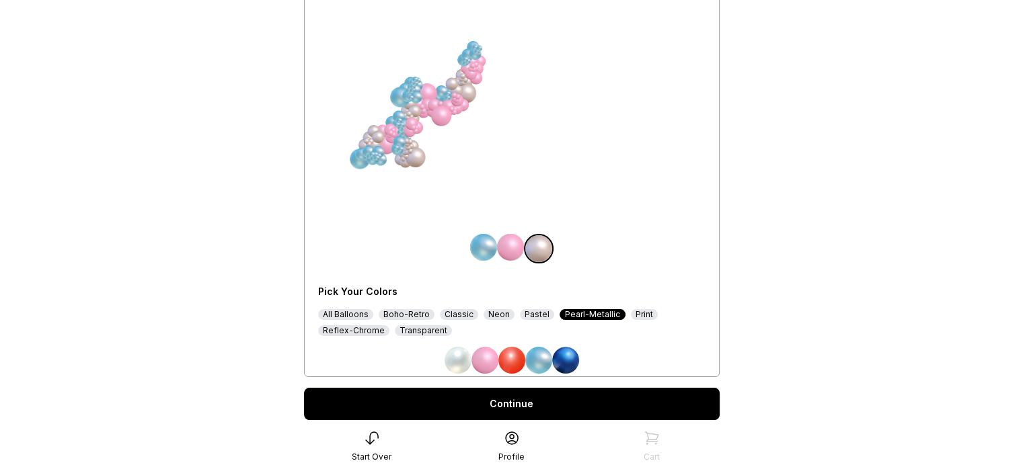
click at [458, 364] on img at bounding box center [457, 360] width 27 height 27
click at [532, 316] on div "Pastel" at bounding box center [537, 314] width 34 height 11
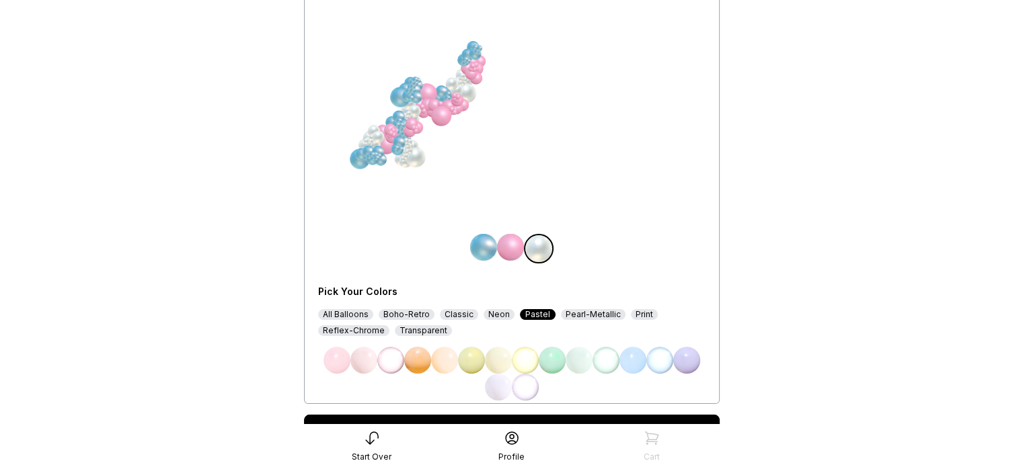
click at [636, 360] on img at bounding box center [632, 360] width 27 height 27
click at [511, 251] on img at bounding box center [510, 247] width 27 height 27
click at [359, 361] on img at bounding box center [363, 360] width 27 height 27
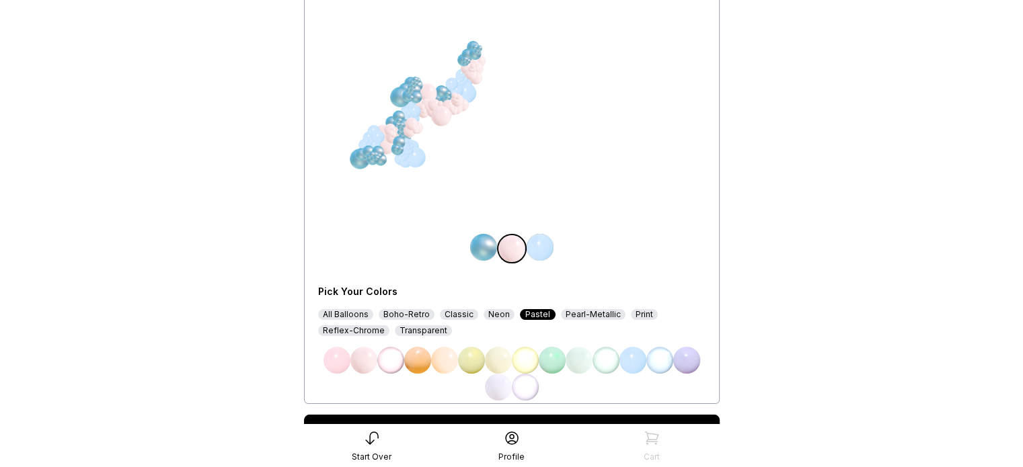
click at [333, 362] on img at bounding box center [336, 360] width 27 height 27
click at [482, 245] on img at bounding box center [483, 247] width 27 height 27
click at [522, 389] on img at bounding box center [525, 387] width 27 height 27
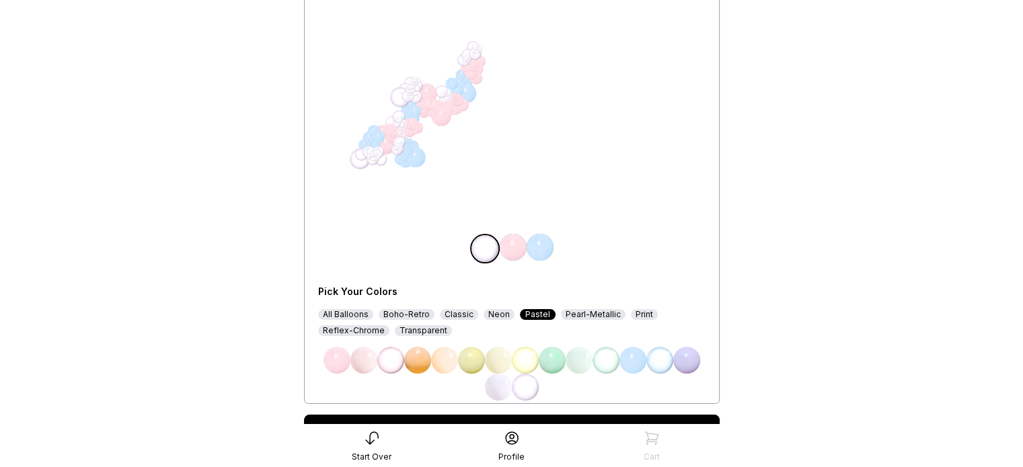
click at [497, 388] on img at bounding box center [498, 387] width 27 height 27
click at [602, 363] on img at bounding box center [605, 360] width 27 height 27
click at [527, 389] on img at bounding box center [525, 387] width 27 height 27
click at [532, 362] on img at bounding box center [525, 360] width 27 height 27
click at [605, 360] on img at bounding box center [605, 360] width 27 height 27
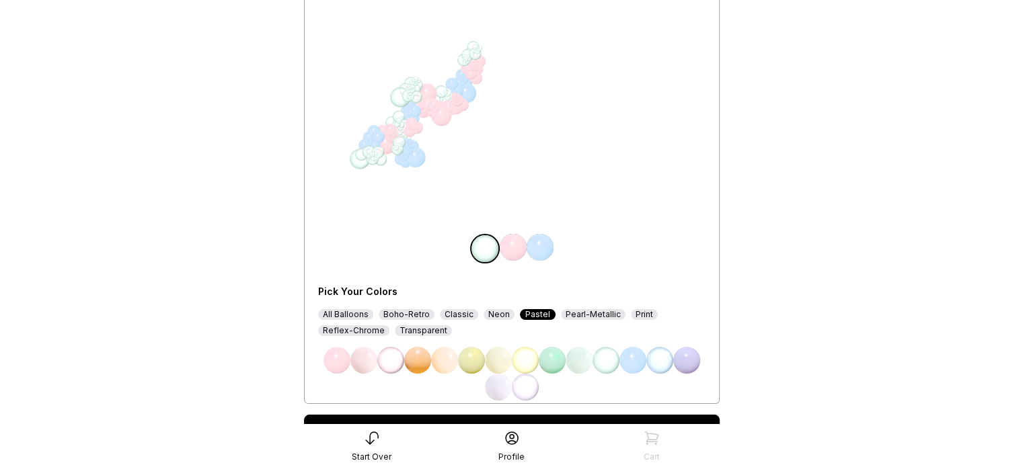
click at [497, 384] on img at bounding box center [498, 387] width 27 height 27
click at [521, 388] on img at bounding box center [525, 387] width 27 height 27
click at [500, 384] on img at bounding box center [498, 387] width 27 height 27
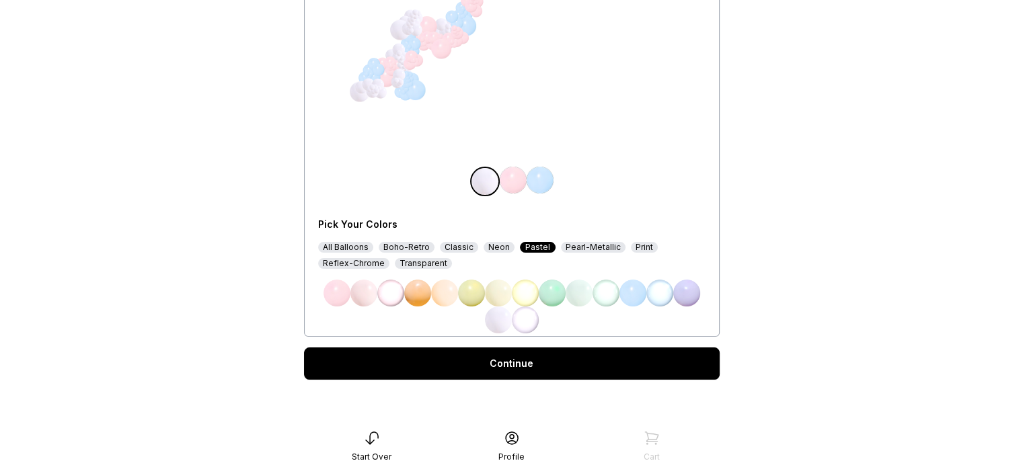
click at [522, 368] on link "Continue" at bounding box center [511, 364] width 415 height 32
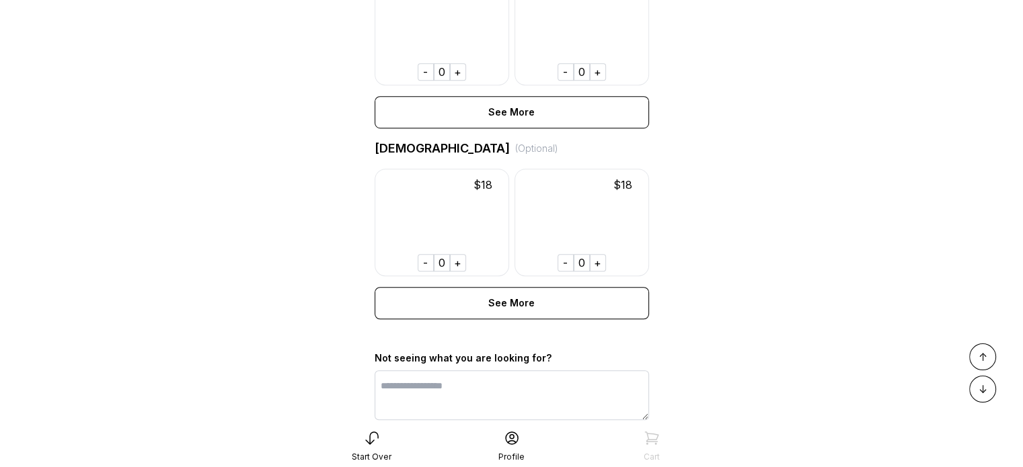
scroll to position [941, 0]
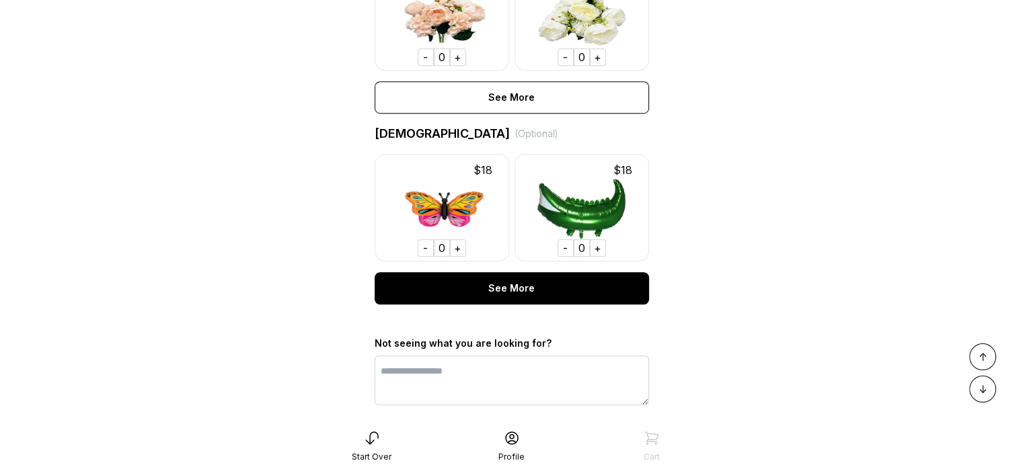
click at [512, 305] on div "See More" at bounding box center [511, 288] width 274 height 32
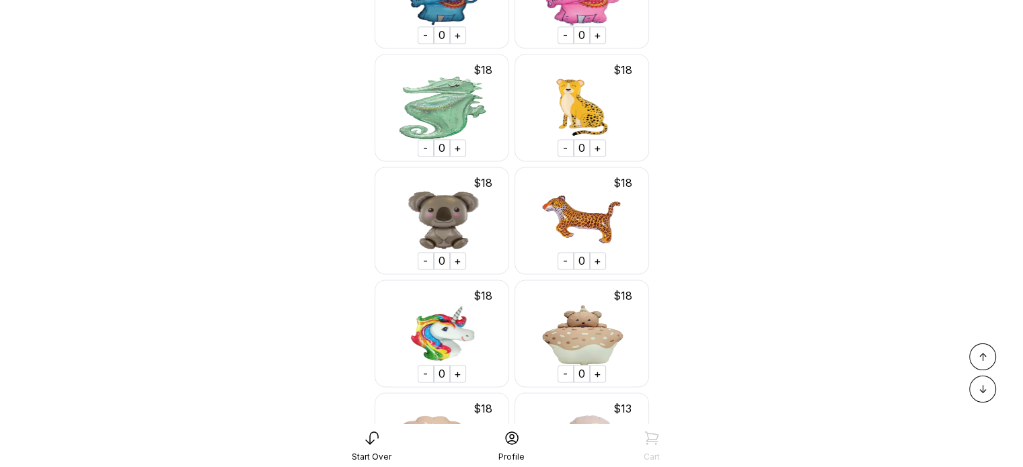
scroll to position [1950, 0]
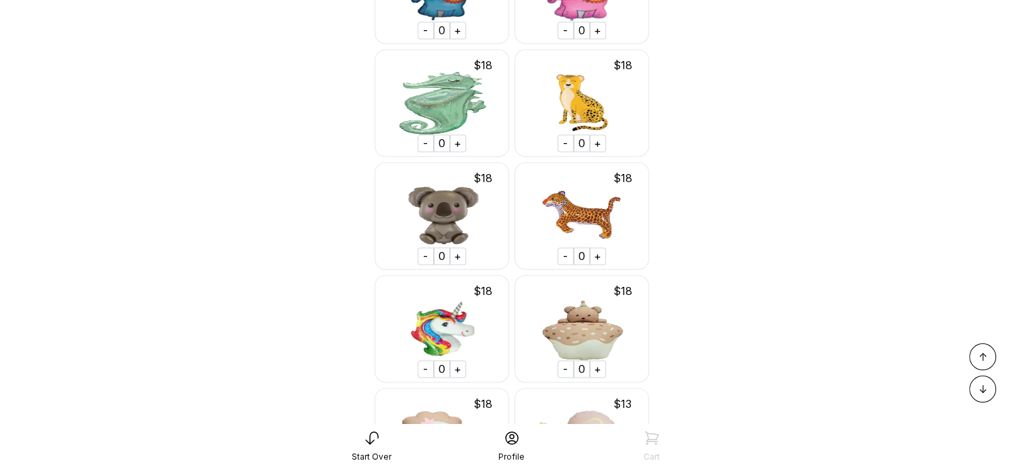
click at [456, 152] on div "+" at bounding box center [458, 142] width 16 height 17
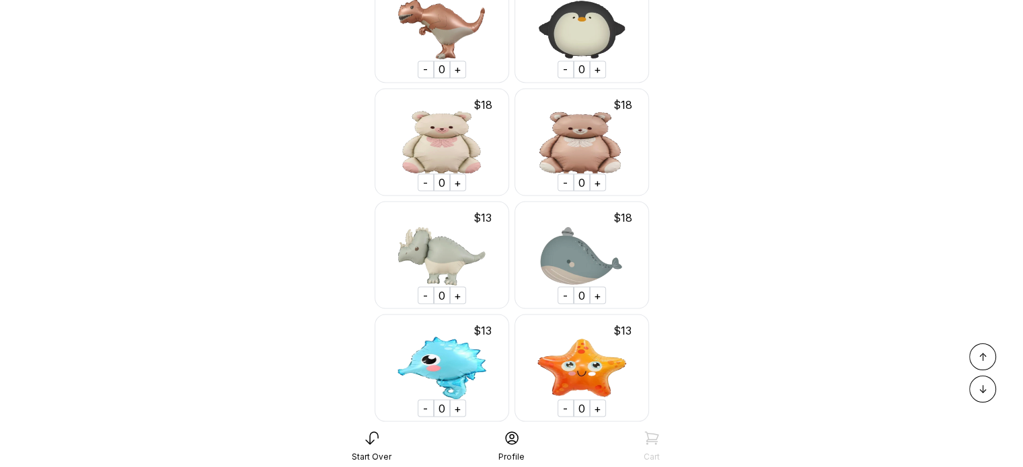
scroll to position [2487, 0]
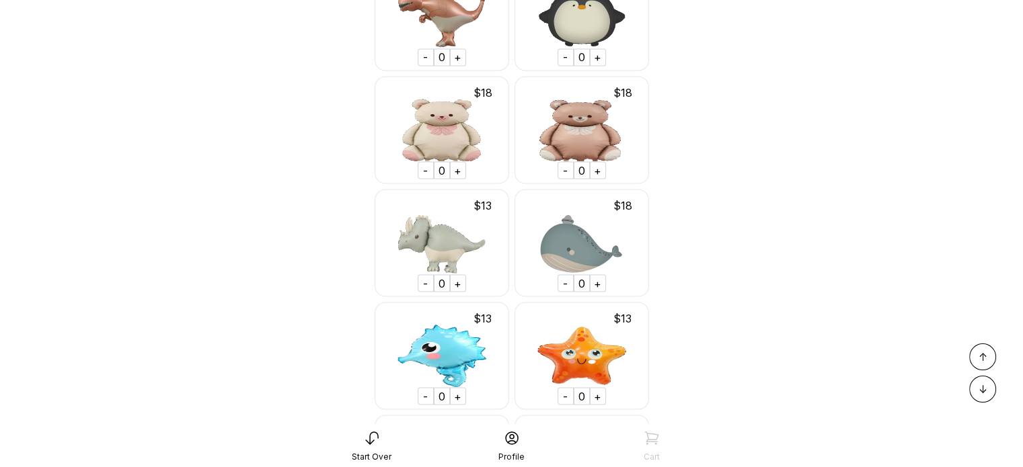
click at [597, 292] on div "+" at bounding box center [598, 282] width 16 height 17
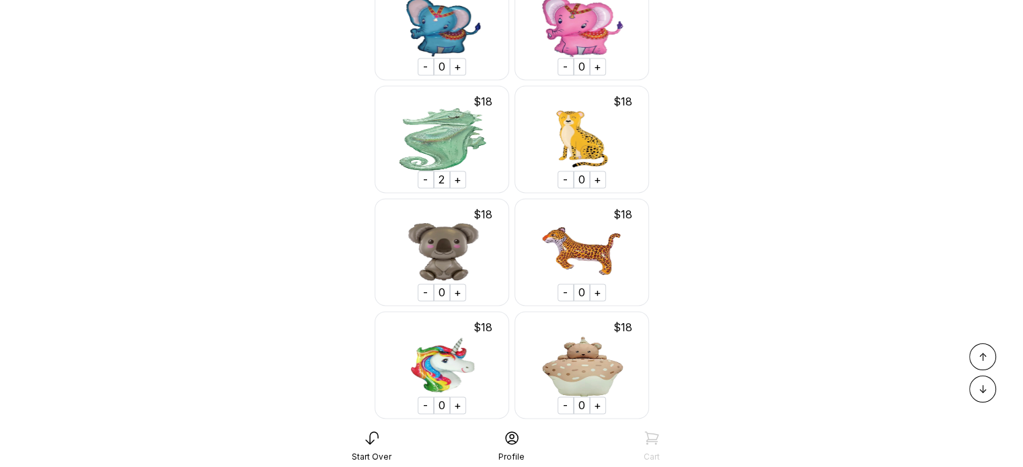
scroll to position [1882, 0]
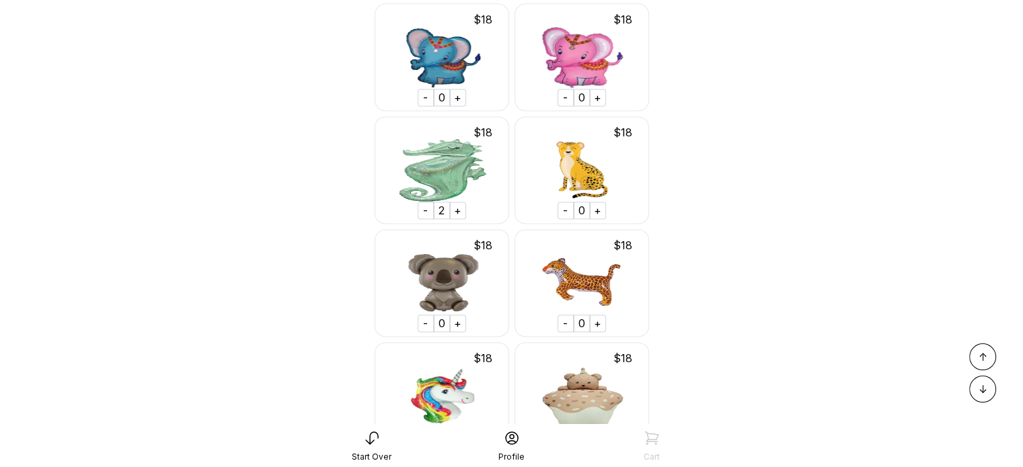
click at [422, 219] on div "-" at bounding box center [425, 210] width 16 height 17
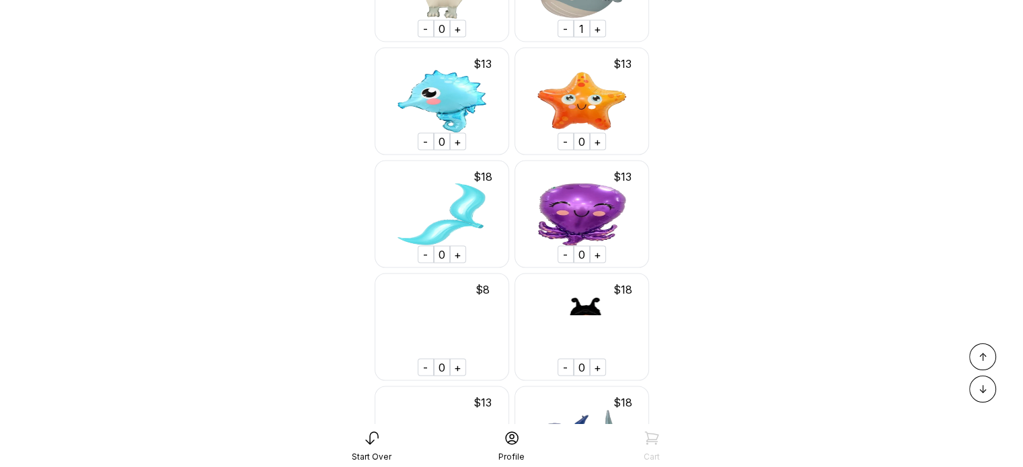
scroll to position [2756, 0]
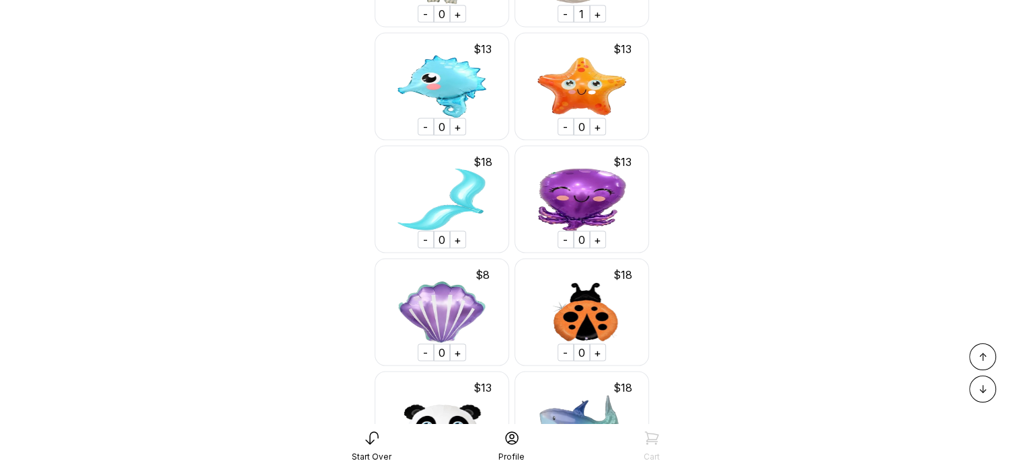
click at [596, 249] on div "+" at bounding box center [598, 239] width 16 height 17
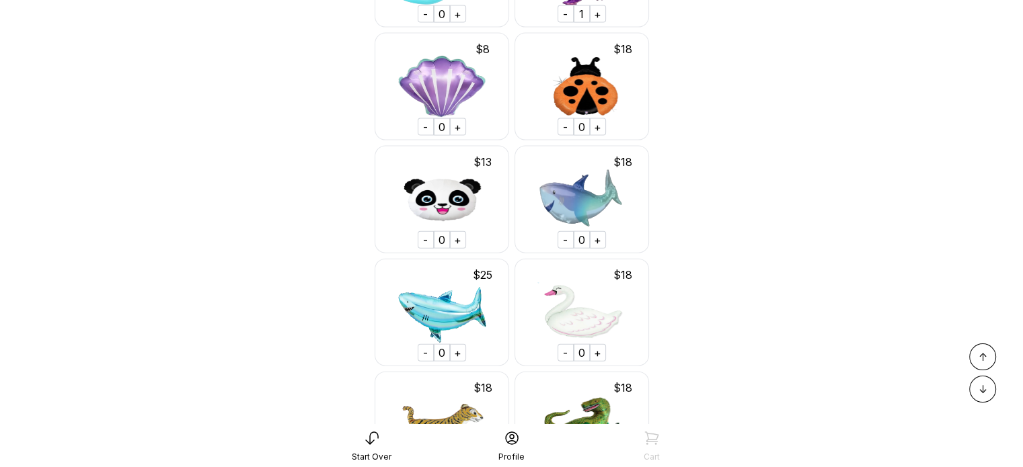
scroll to position [2990, 0]
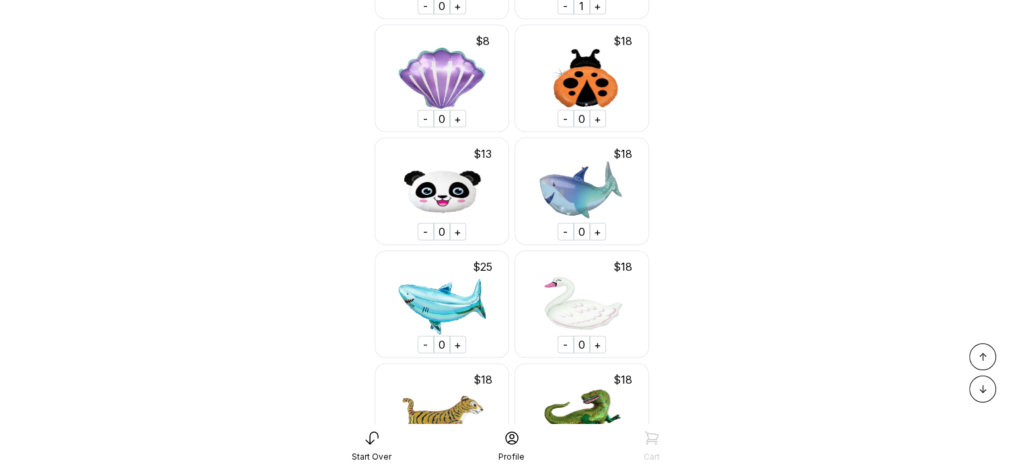
click at [596, 241] on div "+" at bounding box center [598, 231] width 16 height 17
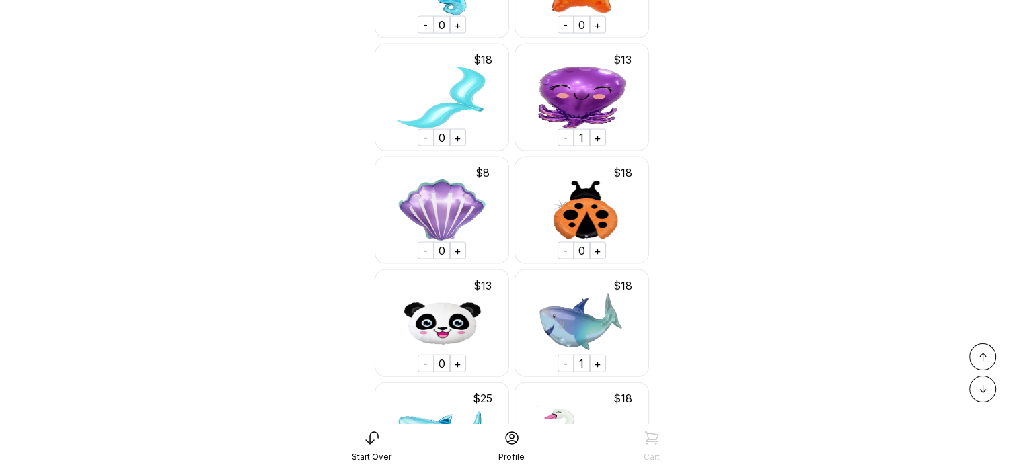
scroll to position [2856, 0]
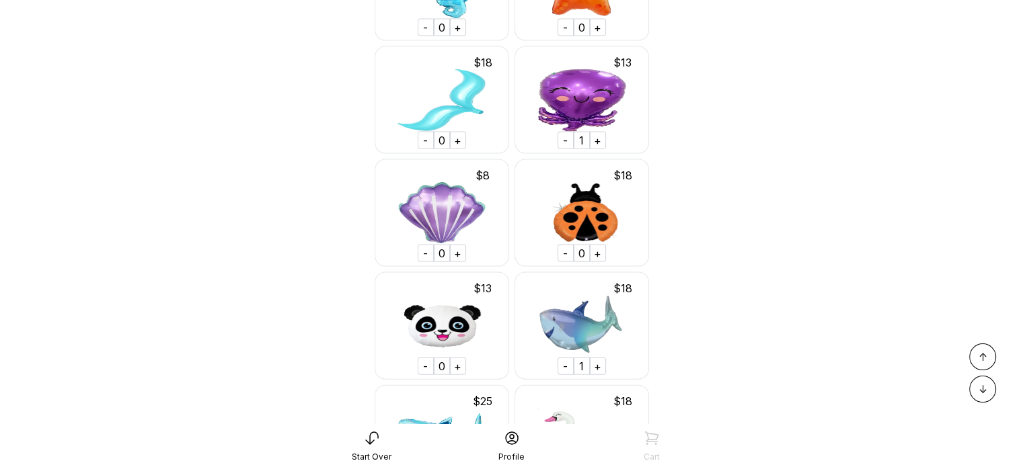
click at [458, 149] on div "+" at bounding box center [458, 140] width 16 height 17
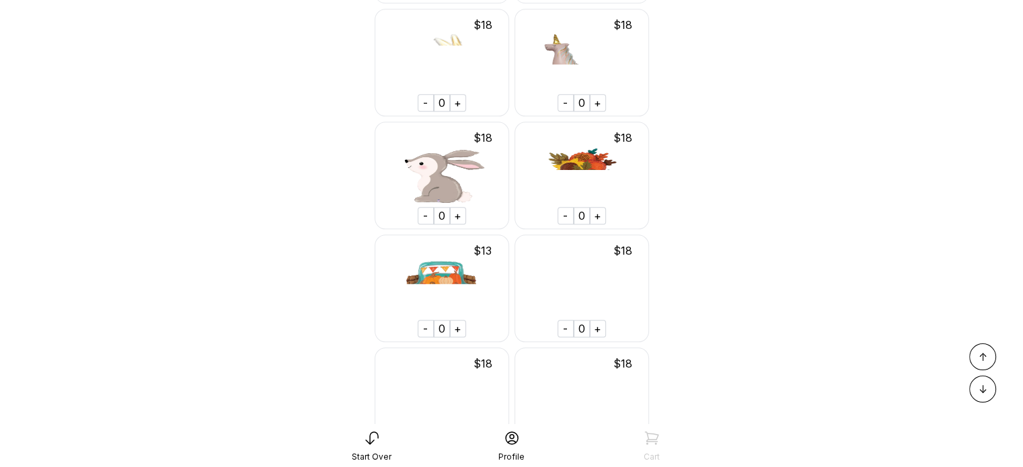
scroll to position [7158, 0]
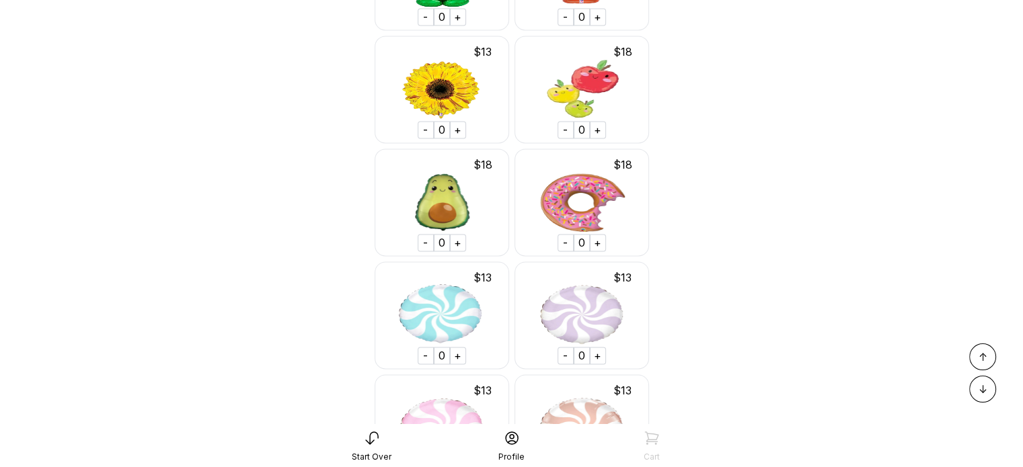
click at [984, 355] on span "↑" at bounding box center [982, 357] width 9 height 16
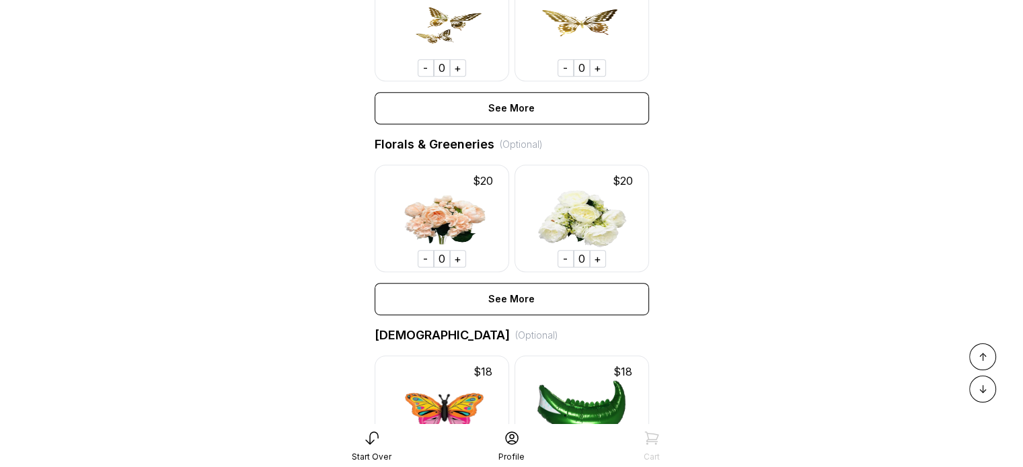
scroll to position [807, 0]
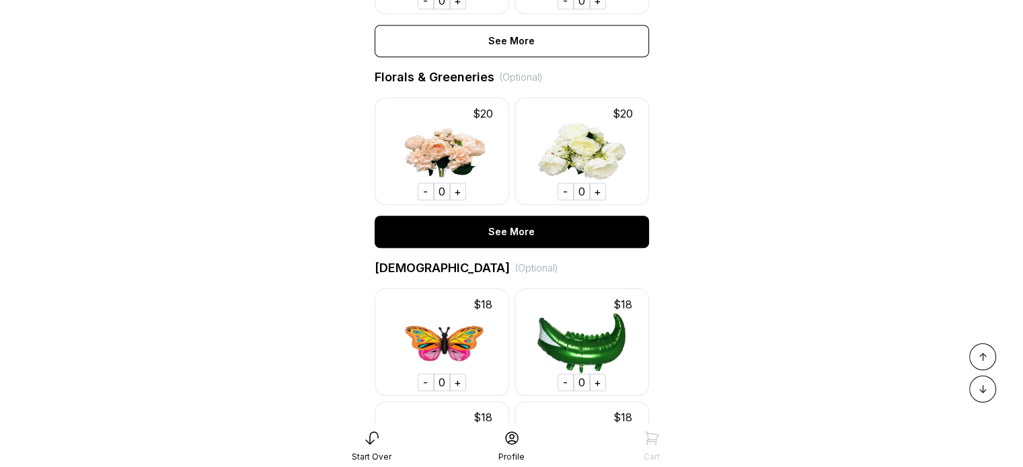
click at [508, 248] on div "See More" at bounding box center [511, 232] width 274 height 32
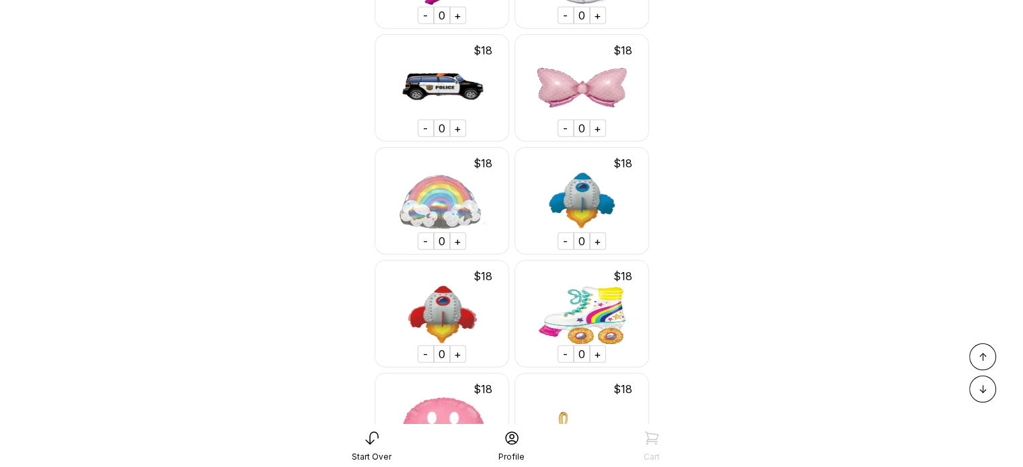
scroll to position [21387, 0]
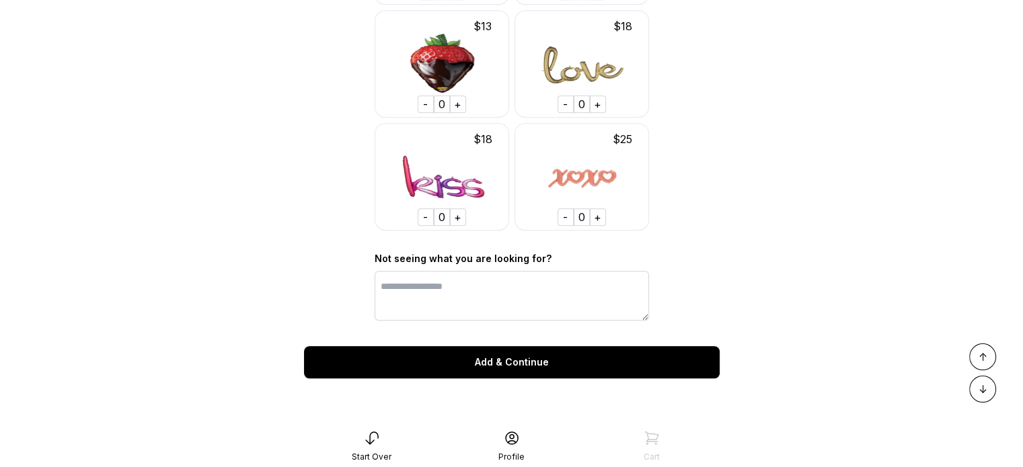
click at [524, 364] on div "Add & Continue" at bounding box center [511, 362] width 415 height 32
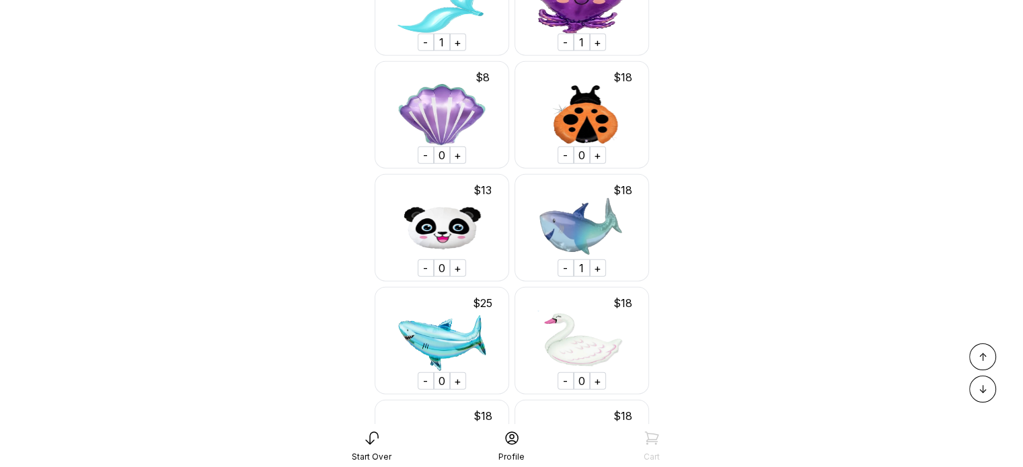
scroll to position [3170, 0]
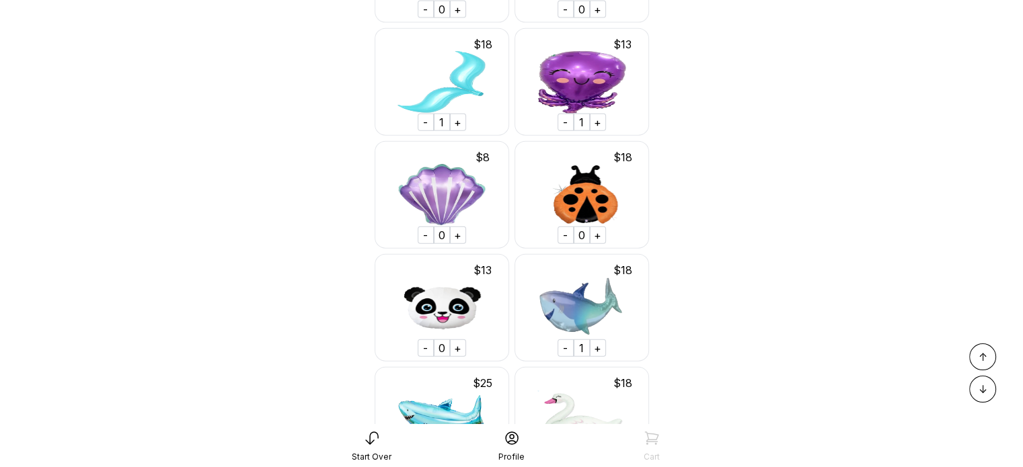
click at [426, 131] on div "-" at bounding box center [425, 122] width 16 height 17
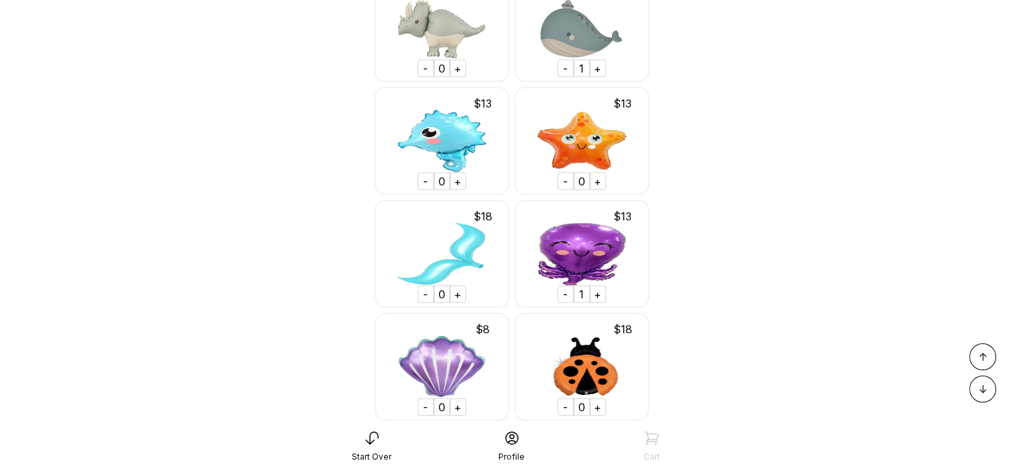
scroll to position [3035, 0]
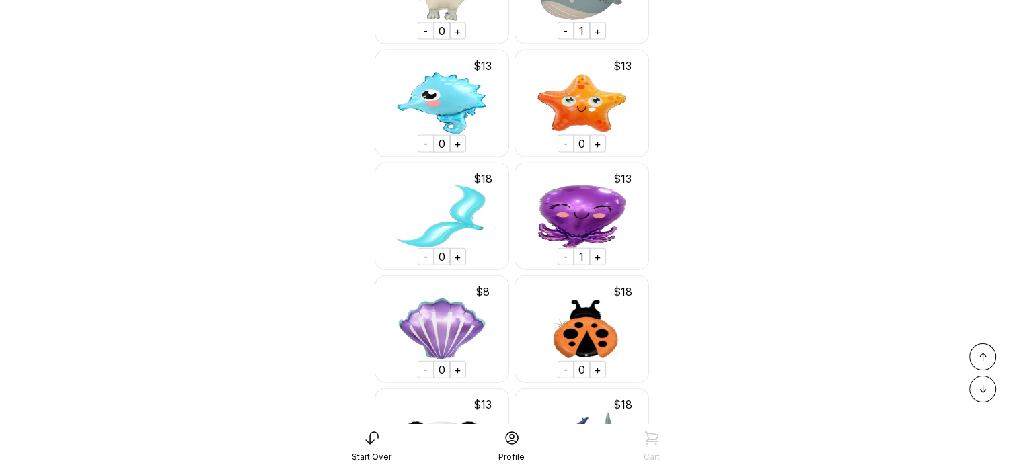
click at [457, 153] on div "+" at bounding box center [458, 143] width 16 height 17
click at [565, 266] on div "-" at bounding box center [565, 256] width 16 height 17
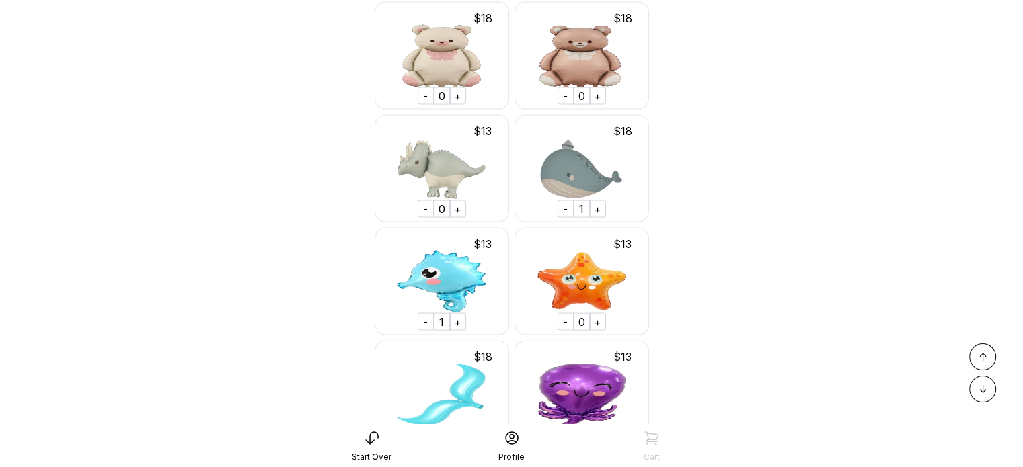
scroll to position [2901, 0]
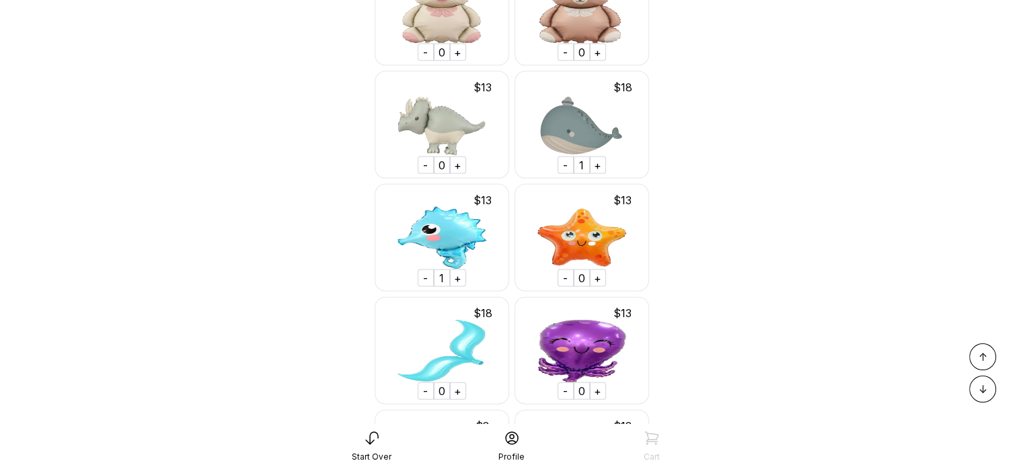
click at [596, 287] on div "+" at bounding box center [598, 278] width 16 height 17
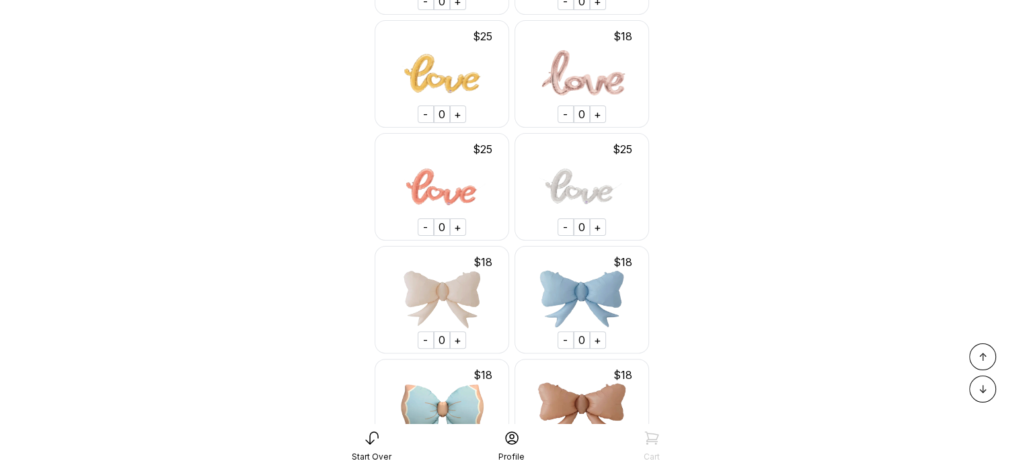
scroll to position [21387, 0]
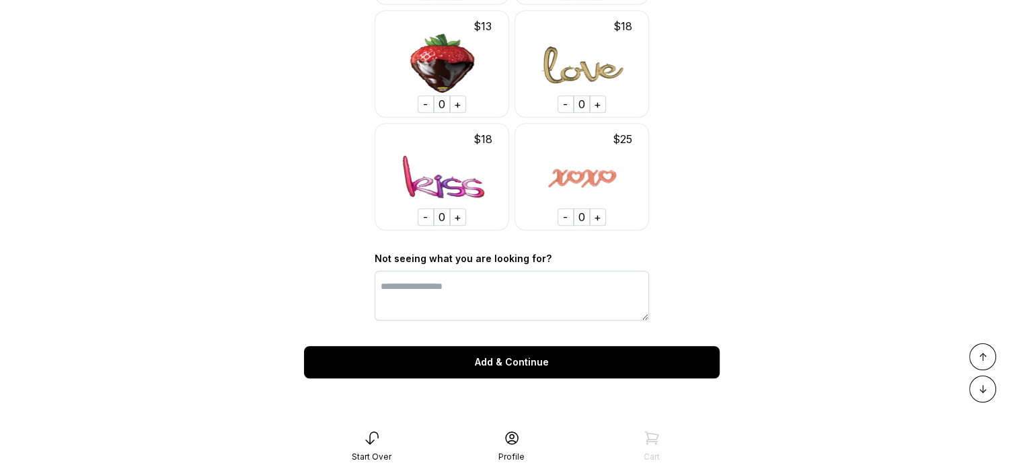
click at [499, 362] on div "Add & Continue" at bounding box center [511, 362] width 415 height 32
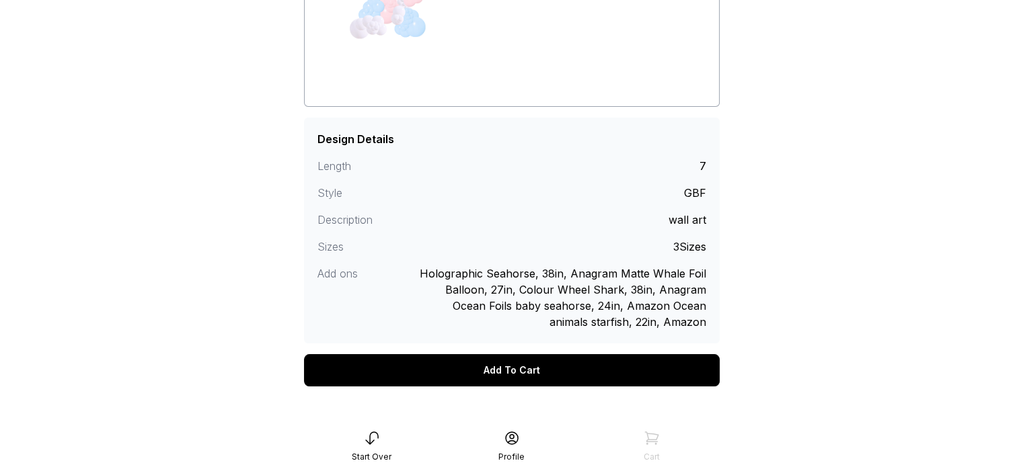
scroll to position [269, 0]
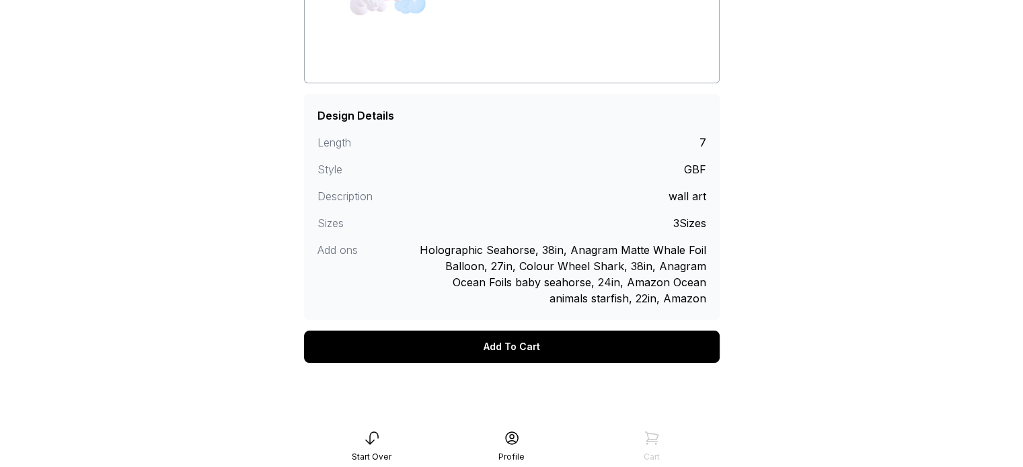
click at [495, 346] on div "Add To Cart" at bounding box center [511, 347] width 415 height 32
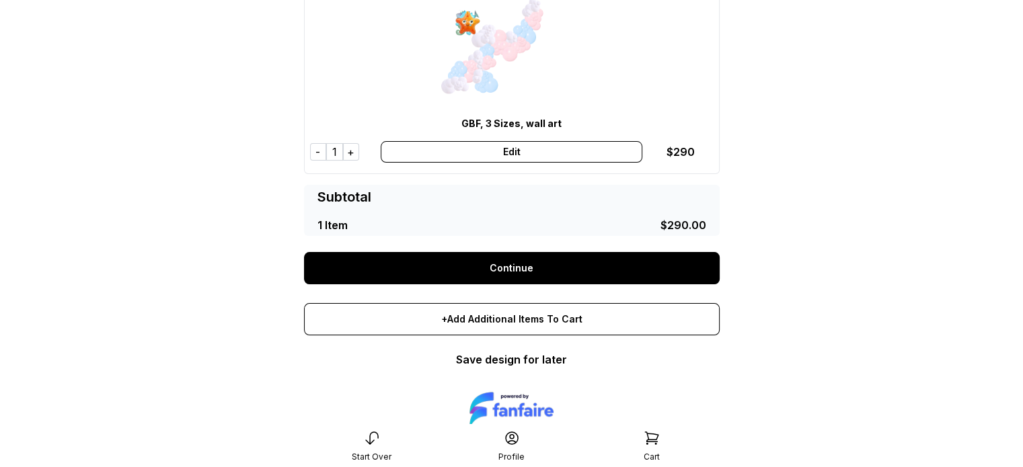
scroll to position [134, 0]
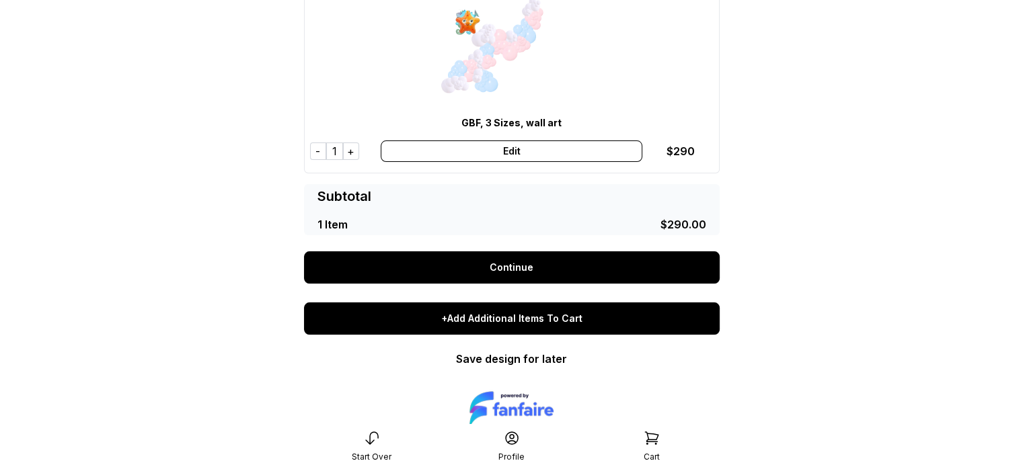
click at [500, 317] on div "+Add Additional Items To Cart" at bounding box center [511, 319] width 415 height 32
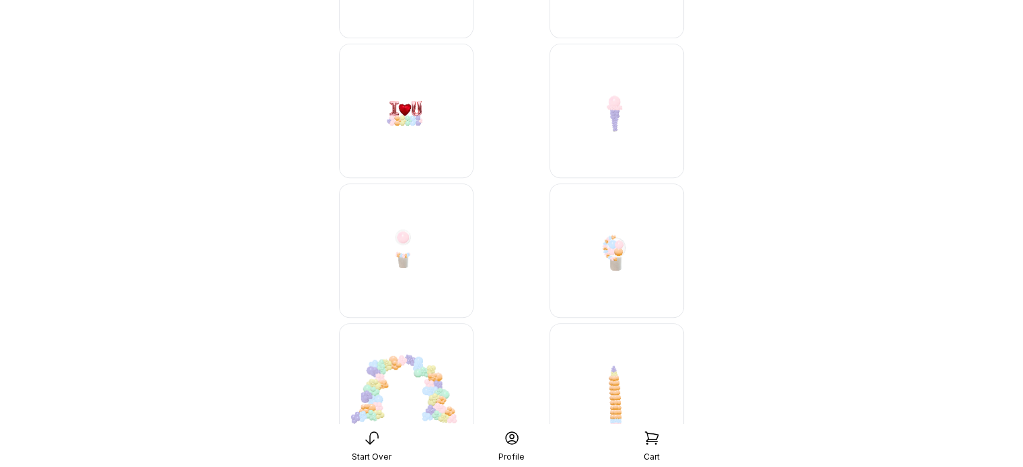
scroll to position [5714, 0]
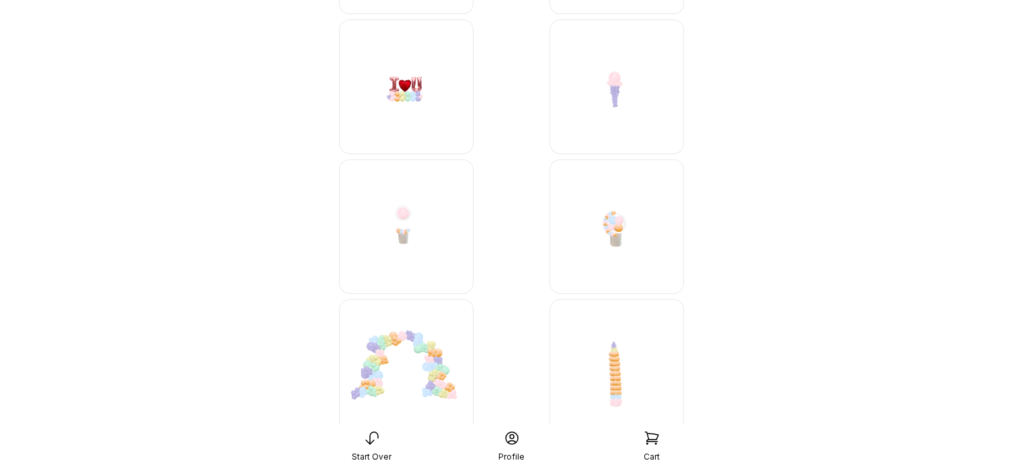
click at [616, 220] on img at bounding box center [616, 226] width 134 height 134
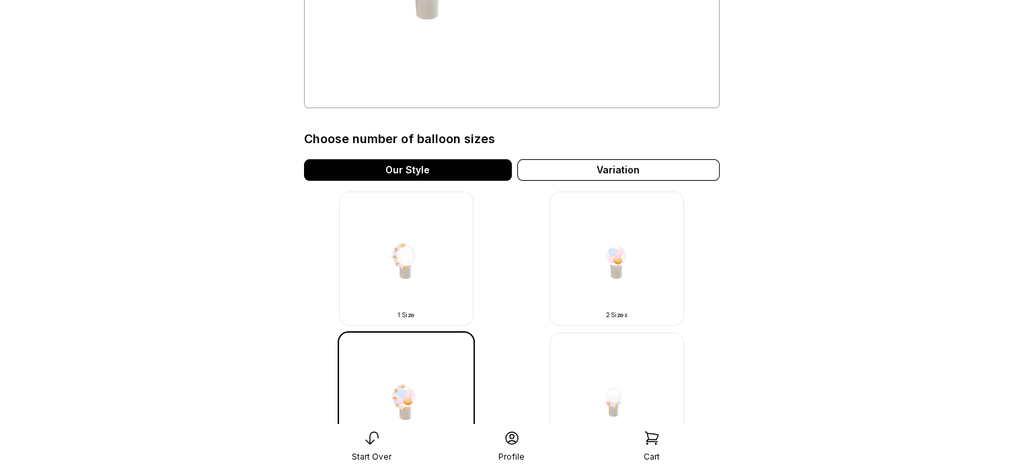
scroll to position [202, 0]
